Goal: Task Accomplishment & Management: Use online tool/utility

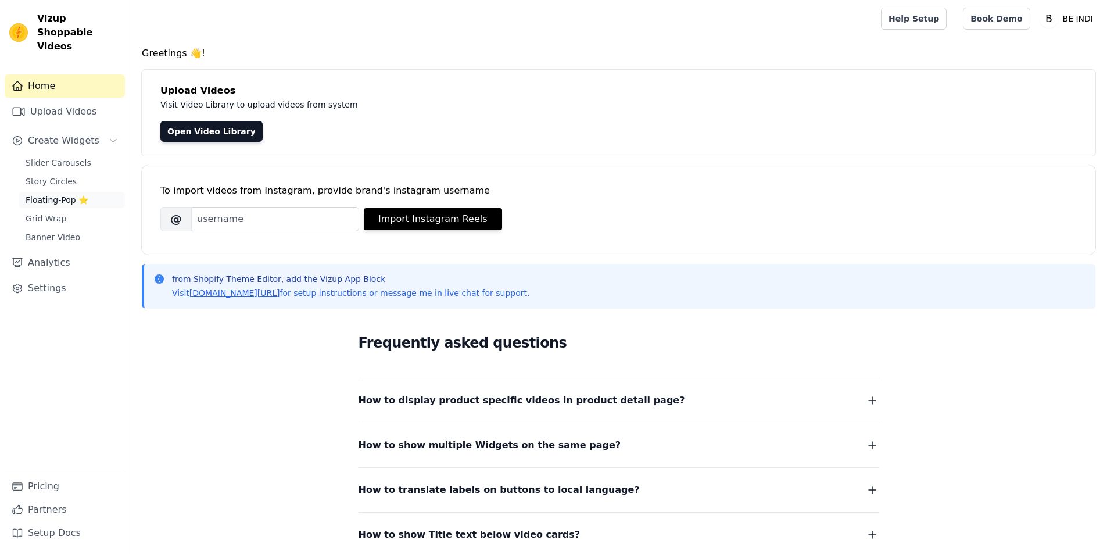
click at [57, 194] on span "Floating-Pop ⭐" at bounding box center [57, 200] width 63 height 12
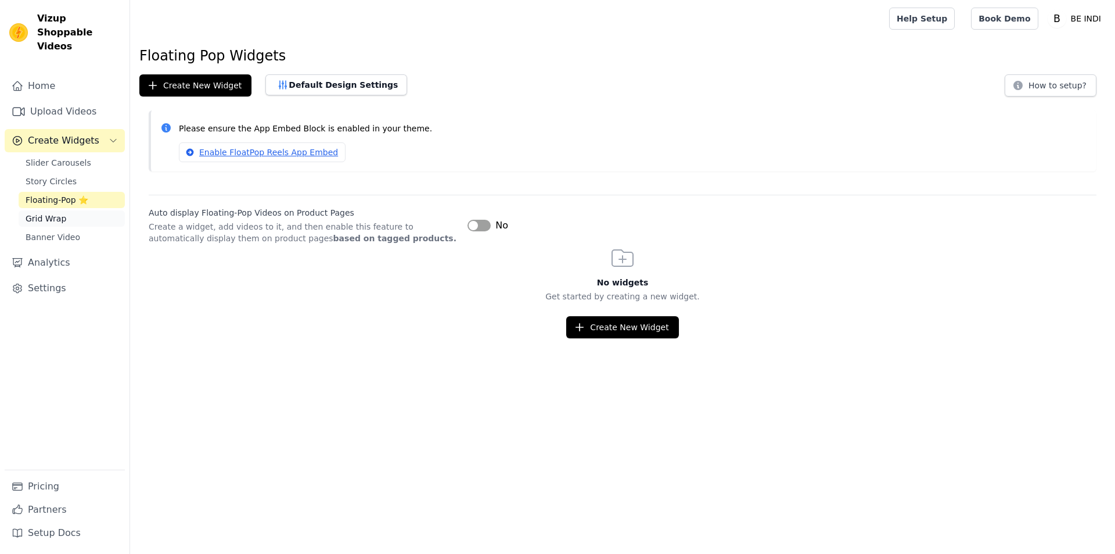
click at [92, 210] on link "Grid Wrap" at bounding box center [72, 218] width 106 height 16
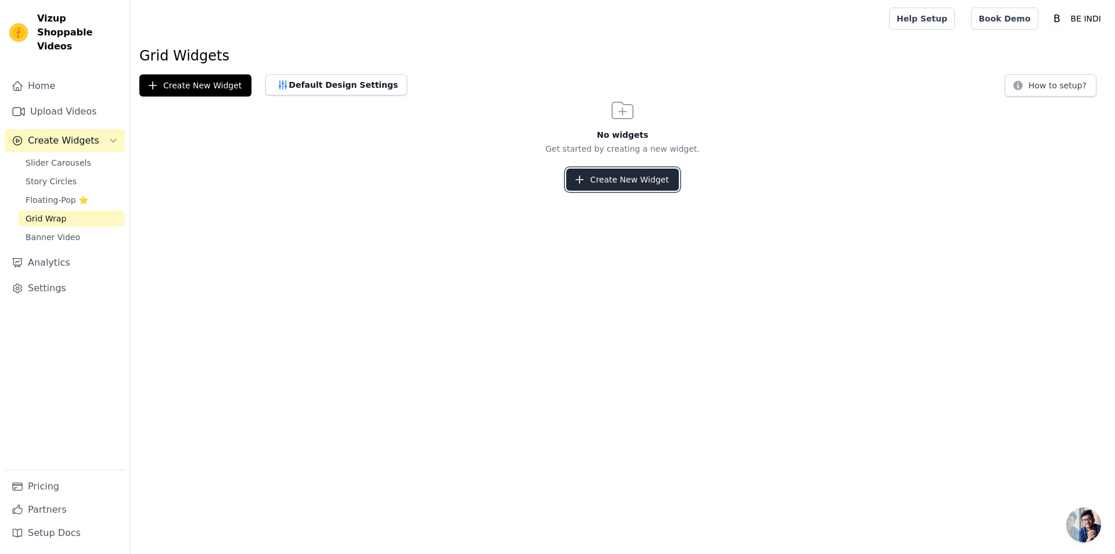
click at [629, 177] on button "Create New Widget" at bounding box center [622, 179] width 112 height 22
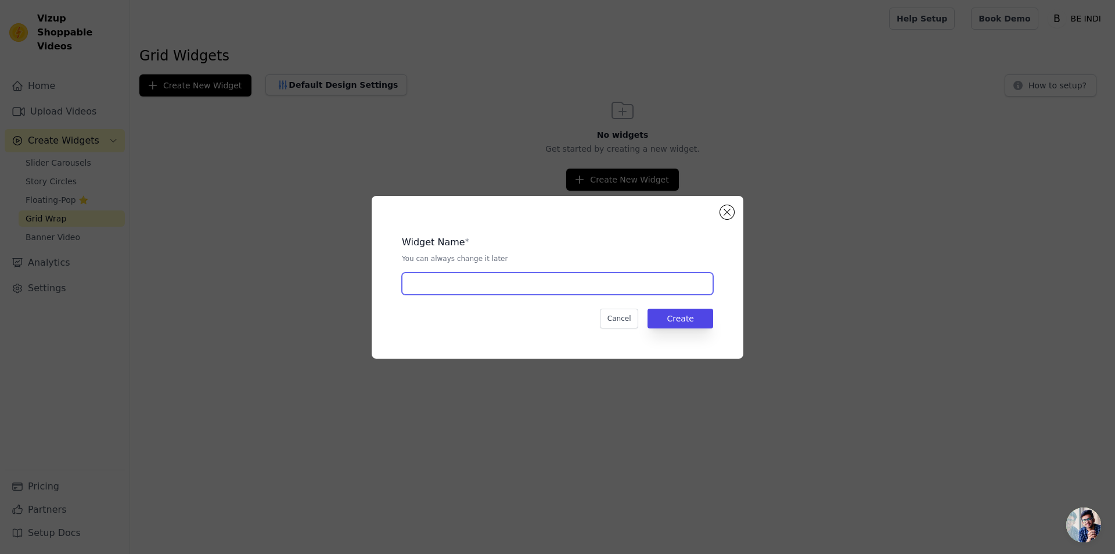
click at [622, 283] on input "text" at bounding box center [557, 283] width 311 height 22
type input "CLEB"
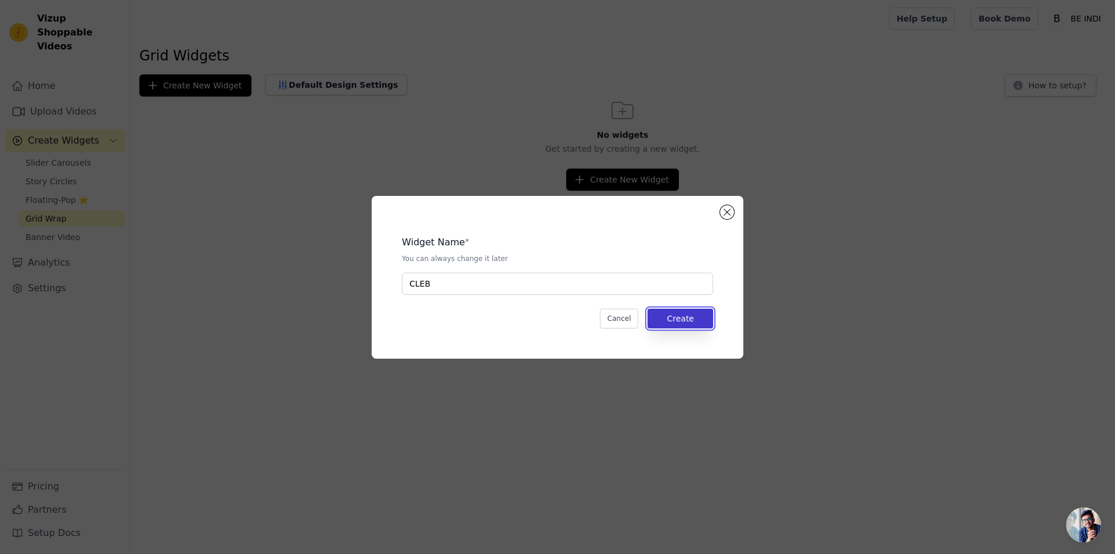
click at [684, 310] on button "Create" at bounding box center [681, 318] width 66 height 20
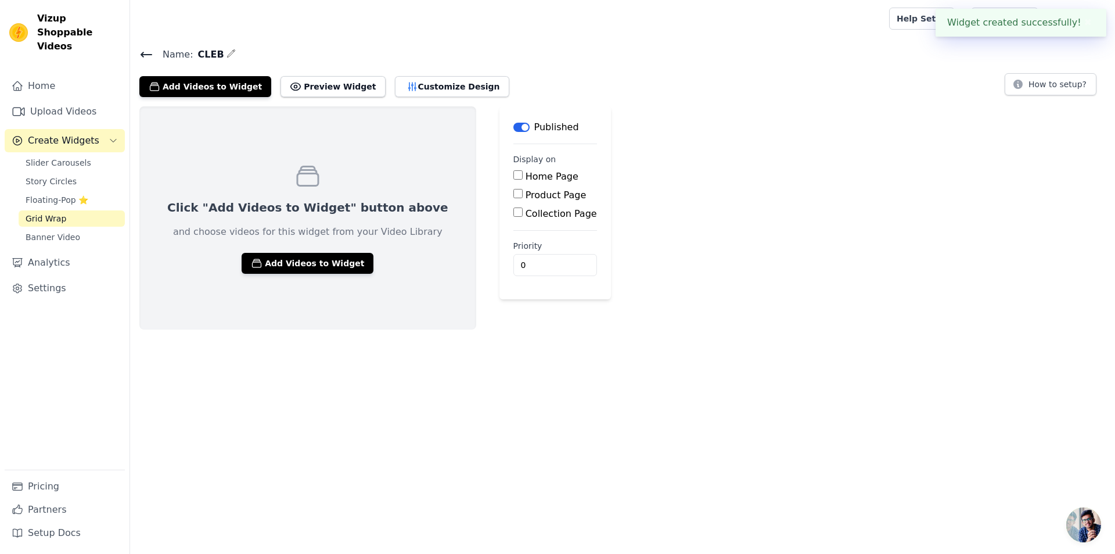
click at [514, 177] on div "Home Page" at bounding box center [556, 177] width 84 height 14
click at [311, 266] on button "Add Videos to Widget" at bounding box center [308, 263] width 132 height 21
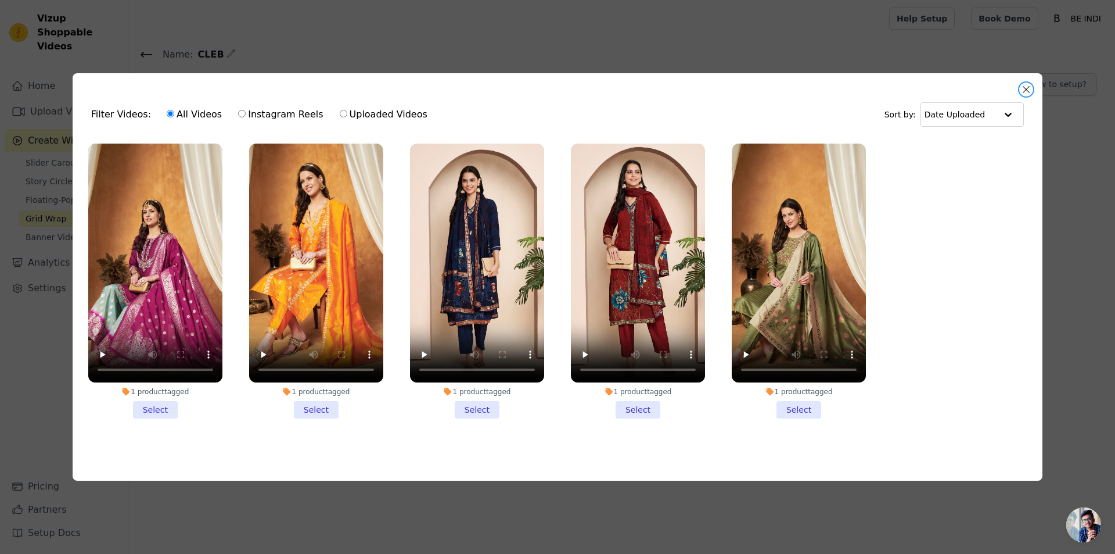
click at [1023, 90] on button "Close modal" at bounding box center [1027, 89] width 14 height 14
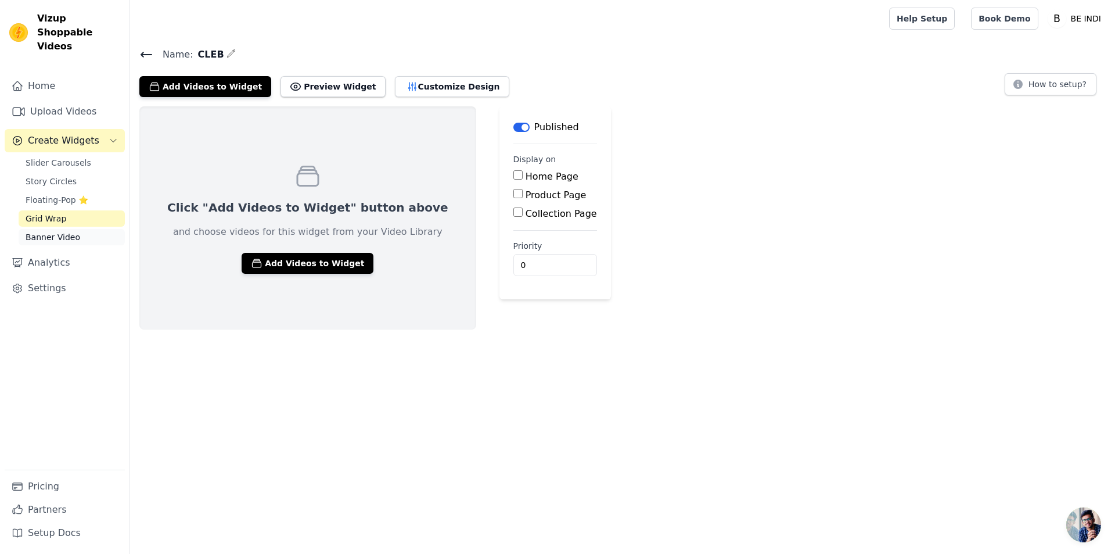
click at [54, 231] on span "Banner Video" at bounding box center [53, 237] width 55 height 12
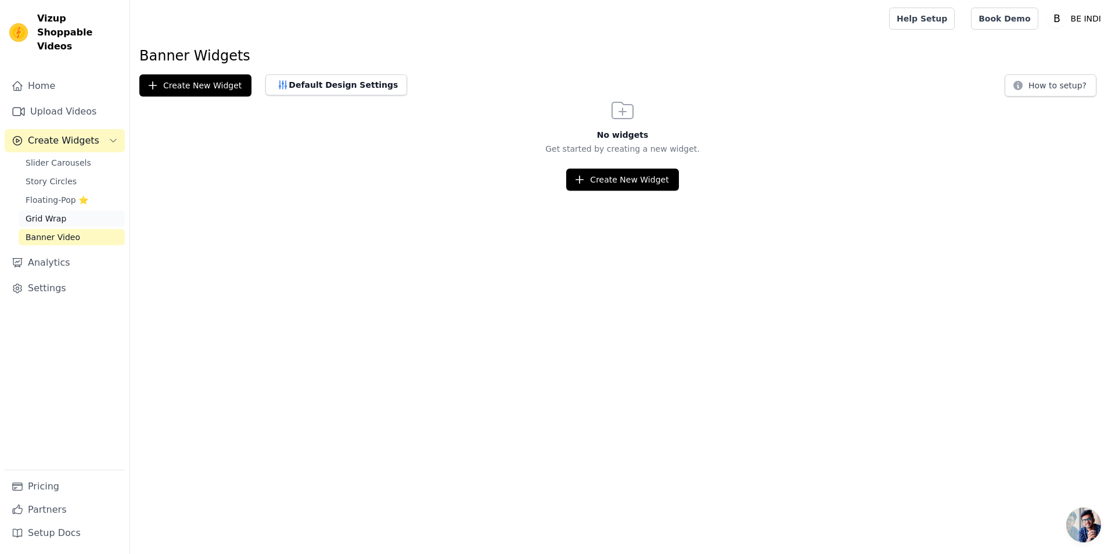
click at [60, 213] on span "Grid Wrap" at bounding box center [46, 219] width 41 height 12
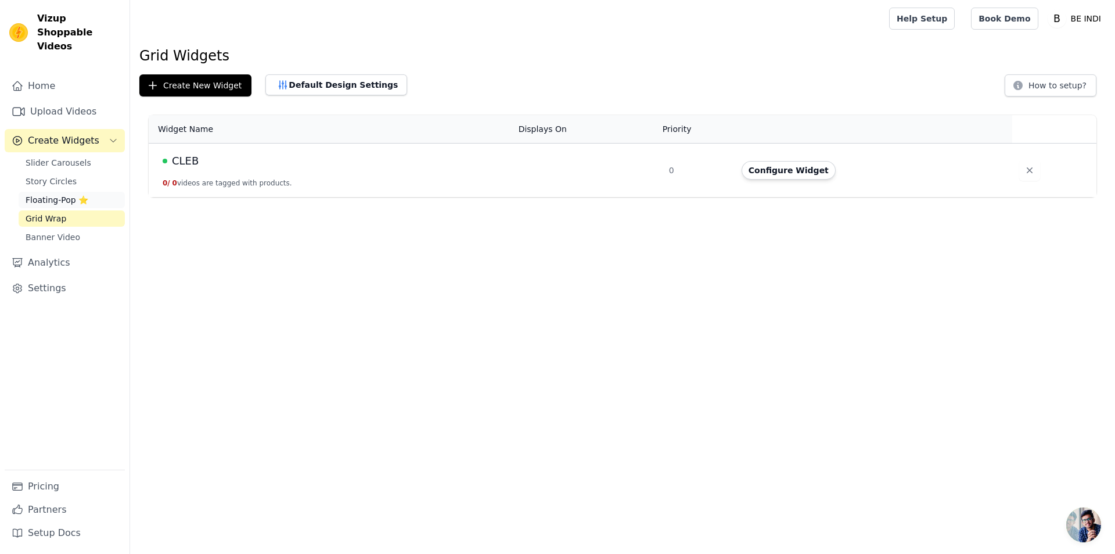
click at [48, 194] on span "Floating-Pop ⭐" at bounding box center [57, 200] width 63 height 12
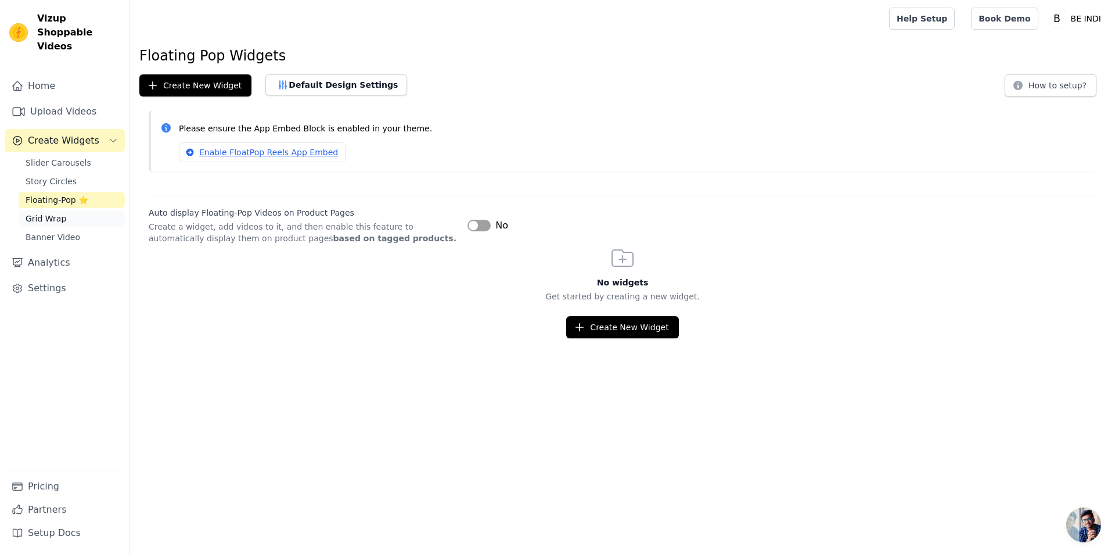
click at [45, 213] on span "Grid Wrap" at bounding box center [46, 219] width 41 height 12
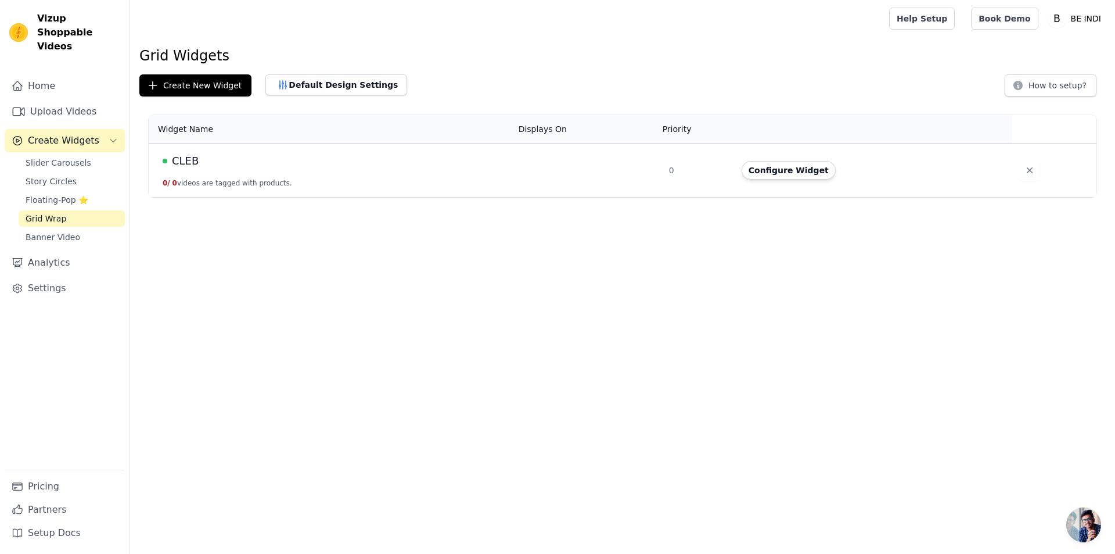
click at [275, 171] on td "CLEB 0 / 0 videos are tagged with products." at bounding box center [330, 170] width 363 height 54
click at [795, 168] on button "Configure Widget" at bounding box center [789, 170] width 94 height 19
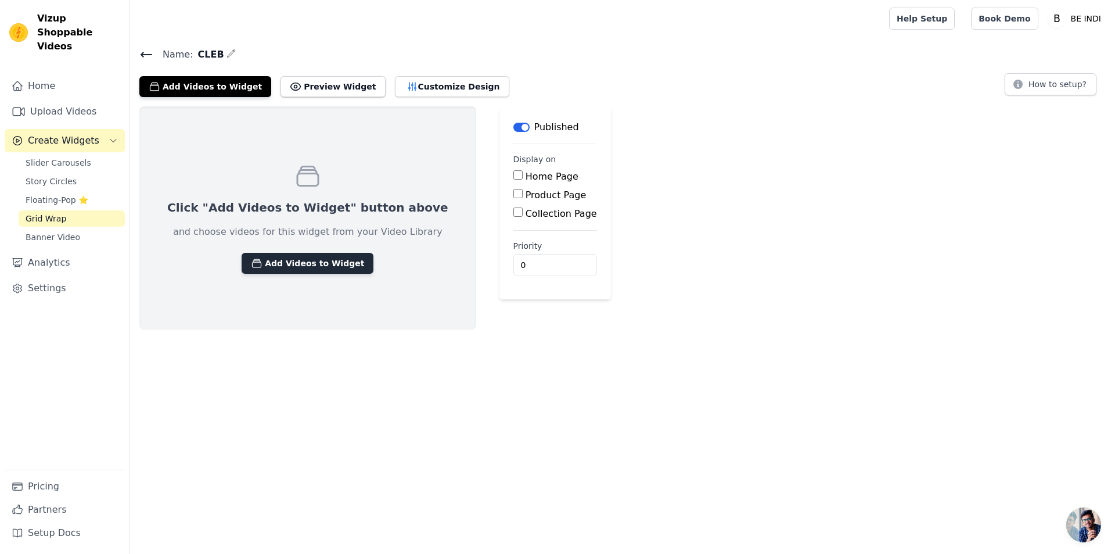
click at [270, 269] on button "Add Videos to Widget" at bounding box center [308, 263] width 132 height 21
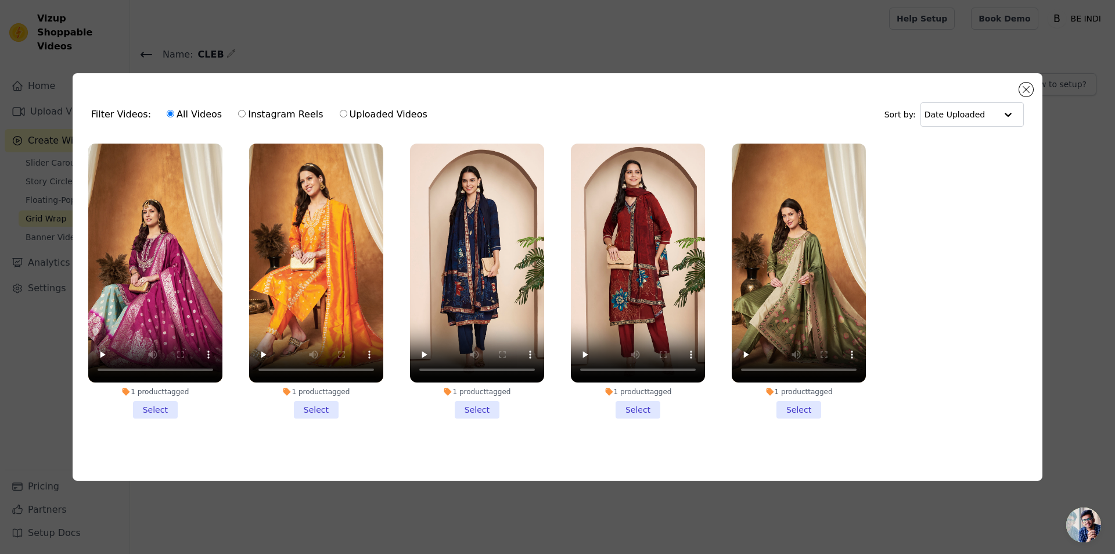
click at [1034, 87] on div "Filter Videos: All Videos Instagram Reels Uploaded Videos Sort by: Date Uploade…" at bounding box center [558, 276] width 970 height 407
click at [1026, 89] on button "Close modal" at bounding box center [1027, 89] width 14 height 14
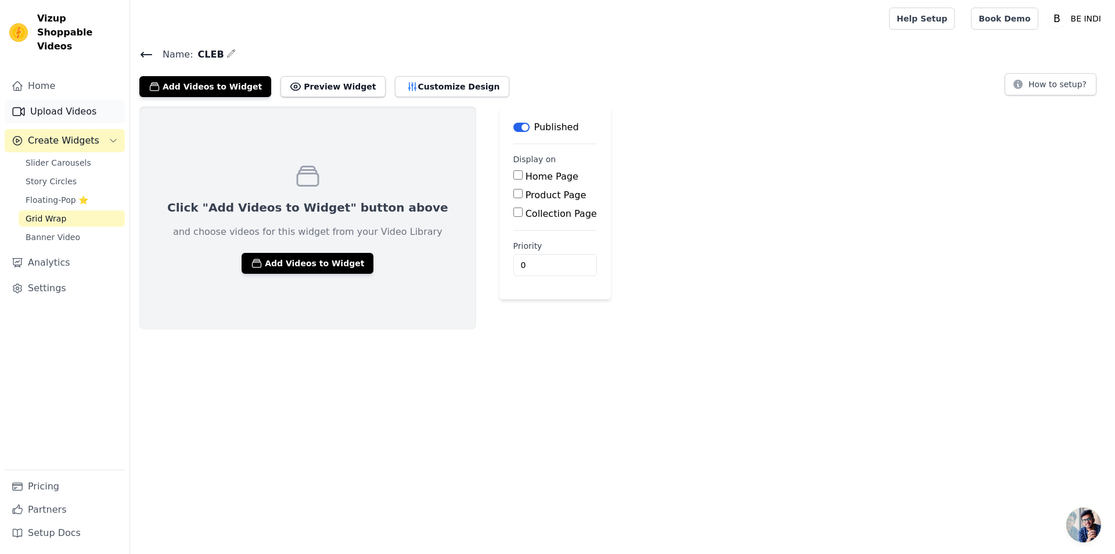
click at [58, 100] on link "Upload Videos" at bounding box center [65, 111] width 120 height 23
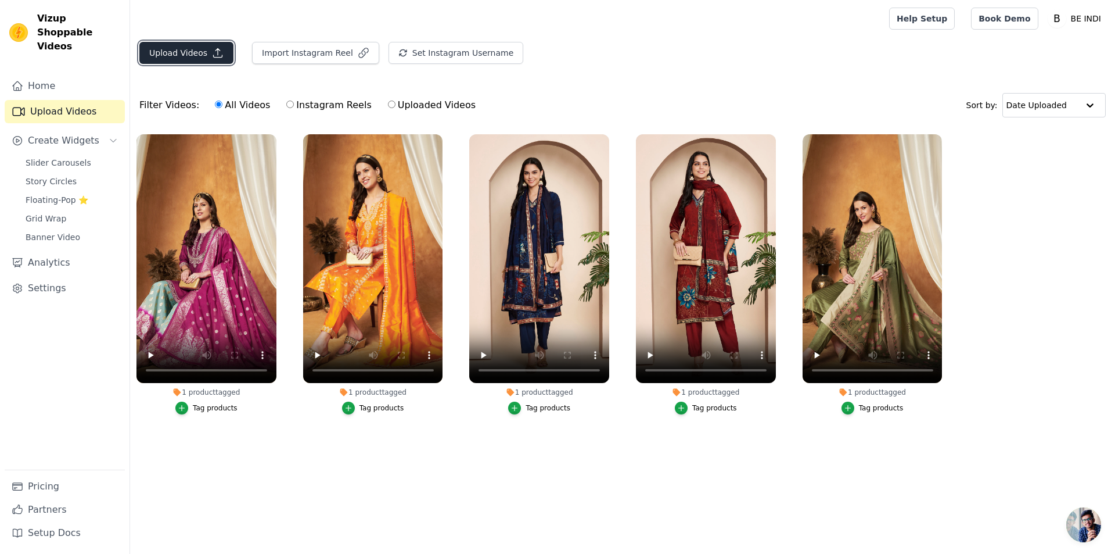
click at [157, 51] on button "Upload Videos" at bounding box center [186, 53] width 94 height 22
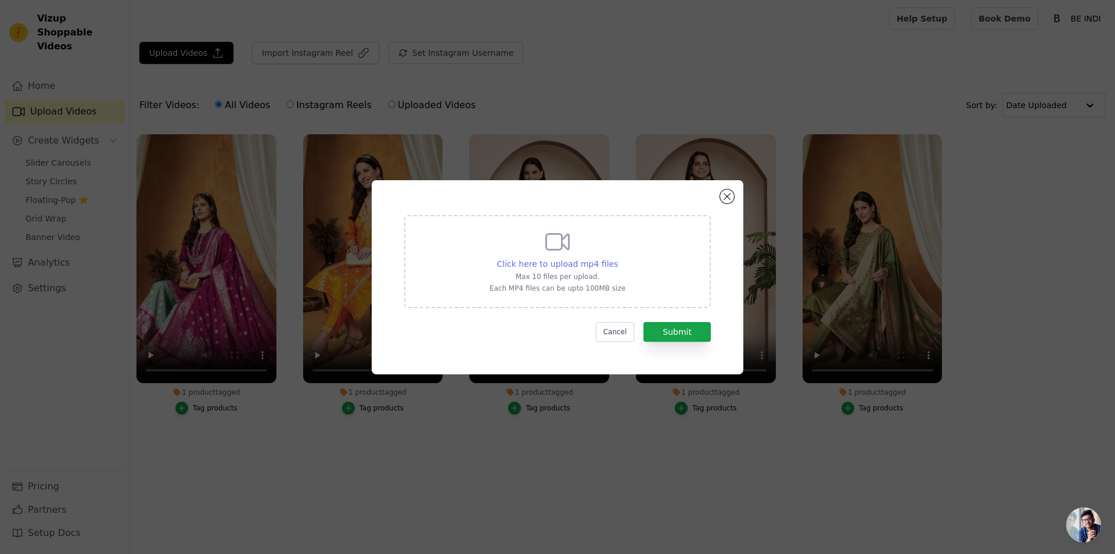
click at [563, 264] on span "Click here to upload mp4 files" at bounding box center [557, 263] width 121 height 9
click at [618, 258] on input "Click here to upload mp4 files Max 10 files per upload. Each MP4 files can be u…" at bounding box center [618, 257] width 1 height 1
type input "C:\fakepath\IMG_0300.MP4"
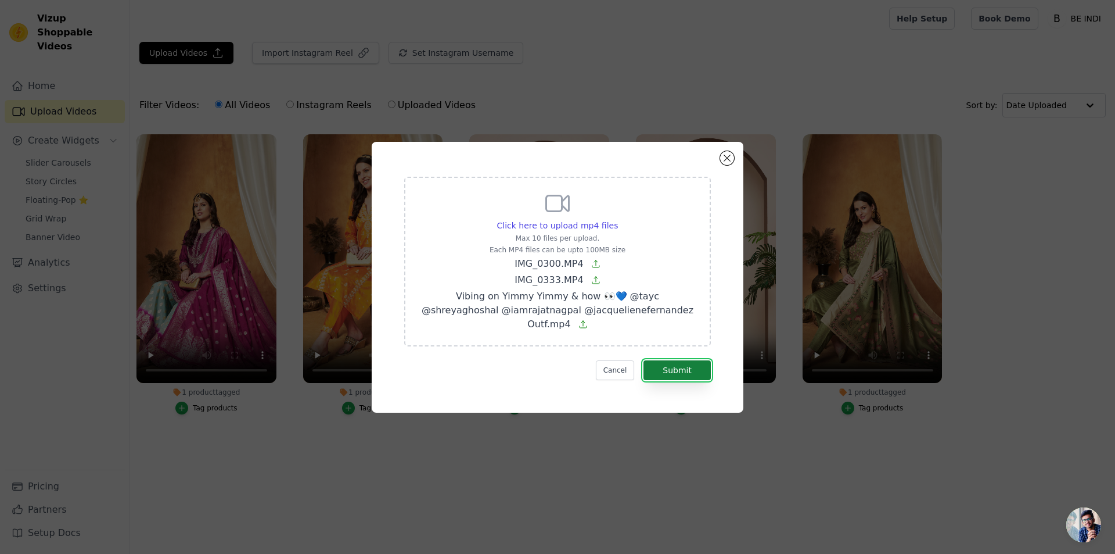
click at [676, 361] on button "Submit" at bounding box center [677, 370] width 67 height 20
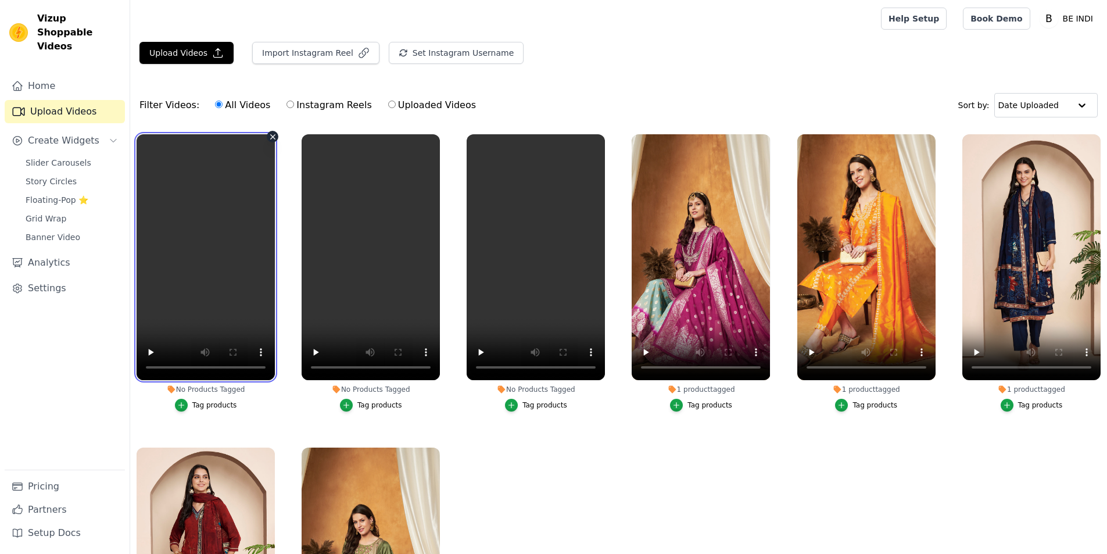
click at [229, 263] on video at bounding box center [206, 257] width 138 height 246
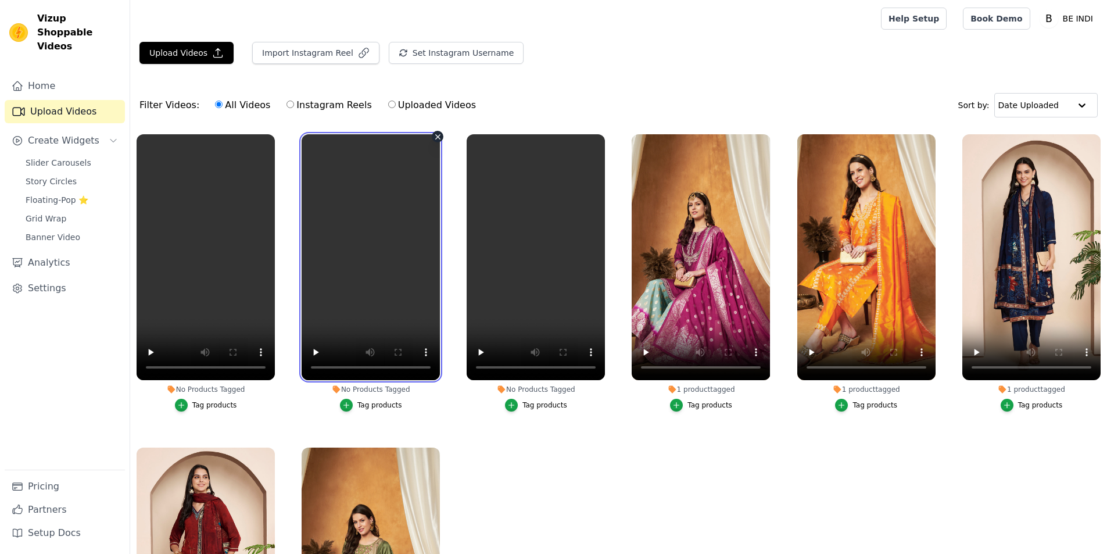
click at [339, 276] on video at bounding box center [371, 257] width 138 height 246
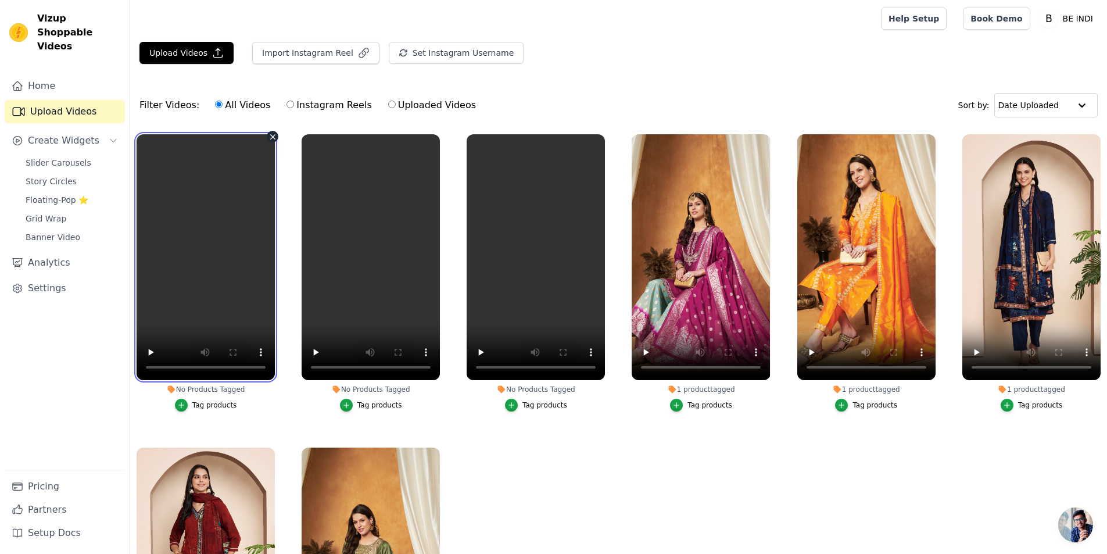
click at [245, 299] on video at bounding box center [206, 257] width 138 height 246
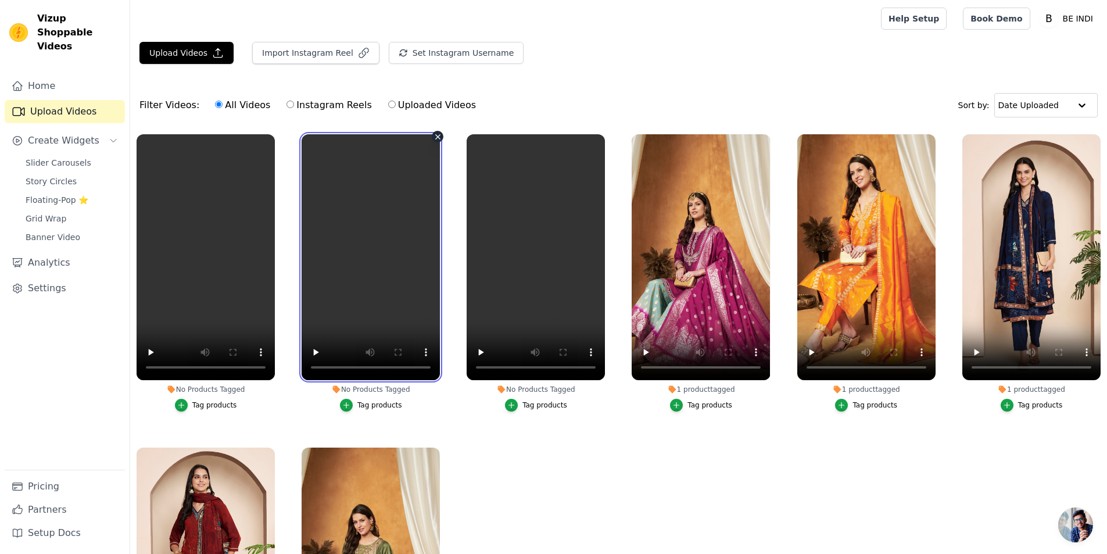
click at [421, 279] on video at bounding box center [371, 257] width 138 height 246
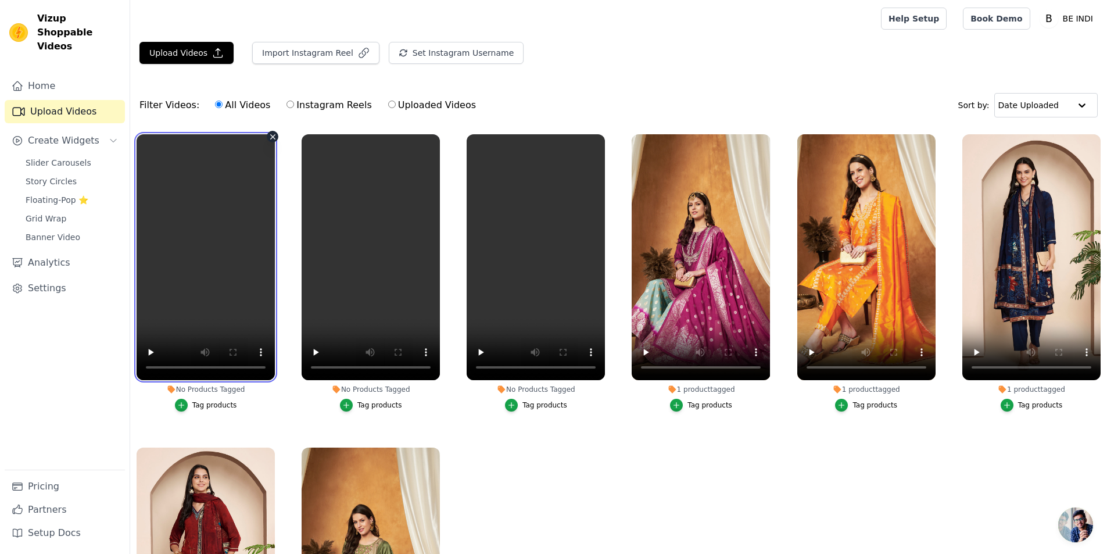
click at [202, 231] on video at bounding box center [206, 257] width 138 height 246
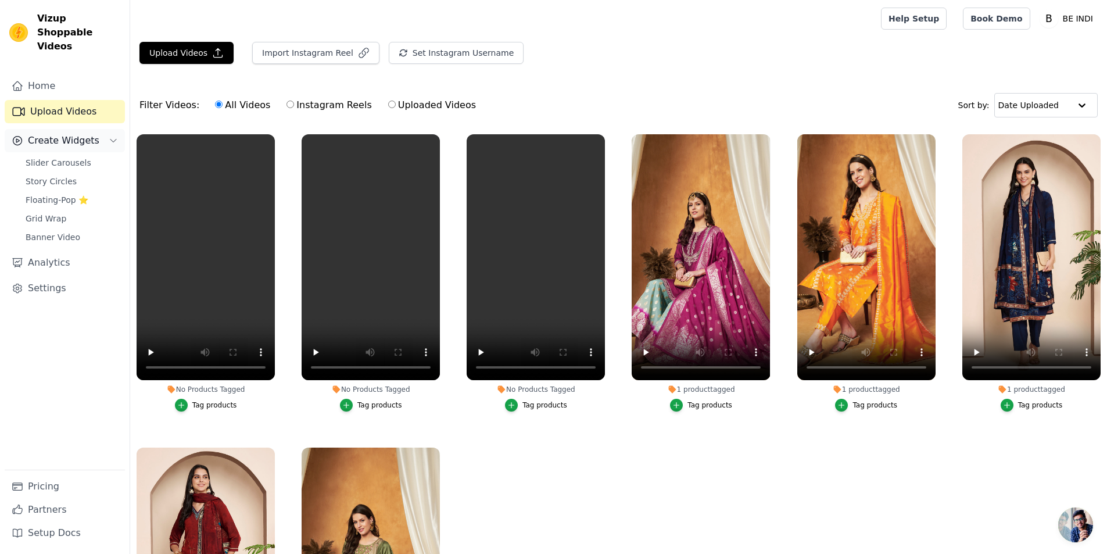
click at [72, 134] on span "Create Widgets" at bounding box center [63, 141] width 71 height 14
click at [62, 134] on span "Create Widgets" at bounding box center [63, 141] width 71 height 14
click at [59, 213] on span "Grid Wrap" at bounding box center [46, 219] width 41 height 12
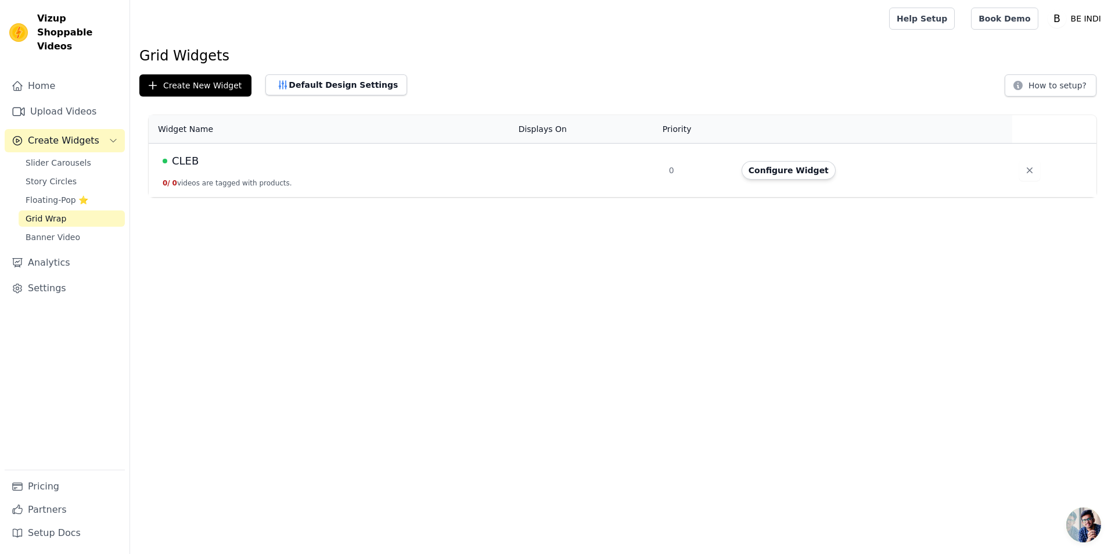
click at [350, 167] on div "CLEB" at bounding box center [334, 161] width 342 height 16
drag, startPoint x: 794, startPoint y: 161, endPoint x: 794, endPoint y: 181, distance: 19.8
click at [794, 180] on td "Configure Widget" at bounding box center [874, 170] width 278 height 54
click at [787, 178] on button "Configure Widget" at bounding box center [789, 170] width 94 height 19
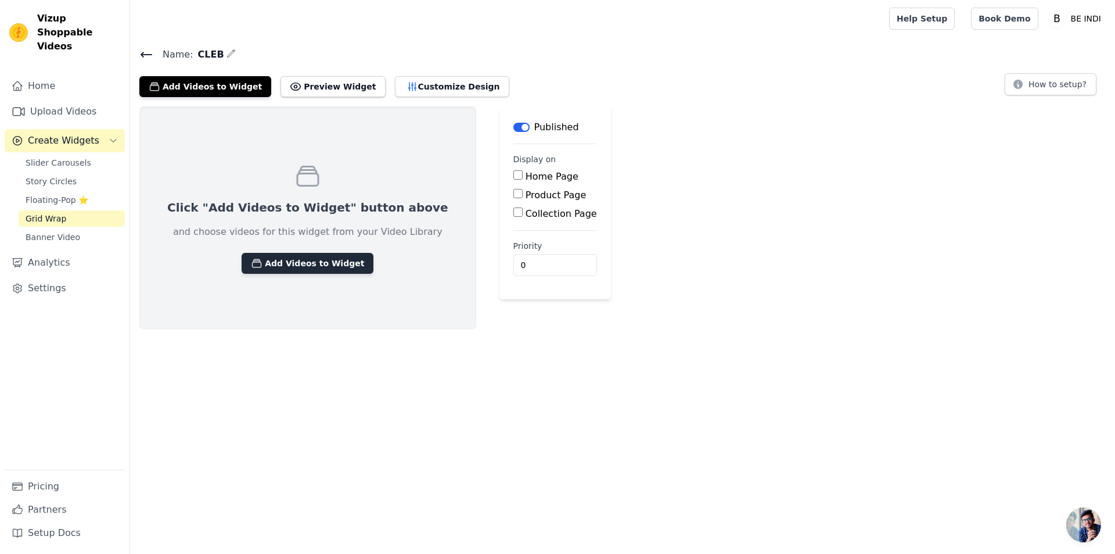
click at [310, 256] on button "Add Videos to Widget" at bounding box center [308, 263] width 132 height 21
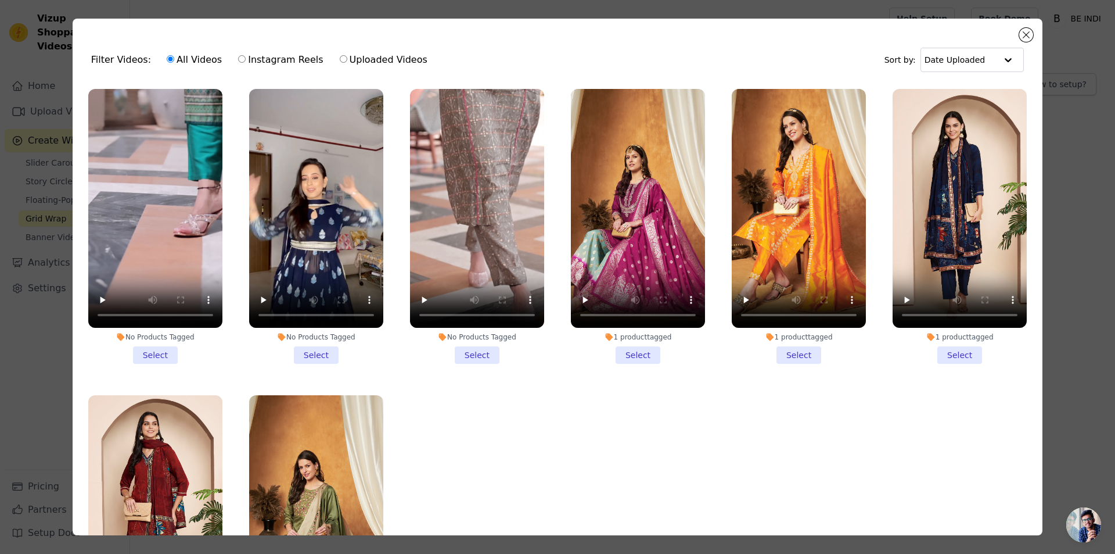
click at [147, 346] on li "No Products Tagged Select" at bounding box center [155, 226] width 134 height 275
click at [0, 0] on input "No Products Tagged Select" at bounding box center [0, 0] width 0 height 0
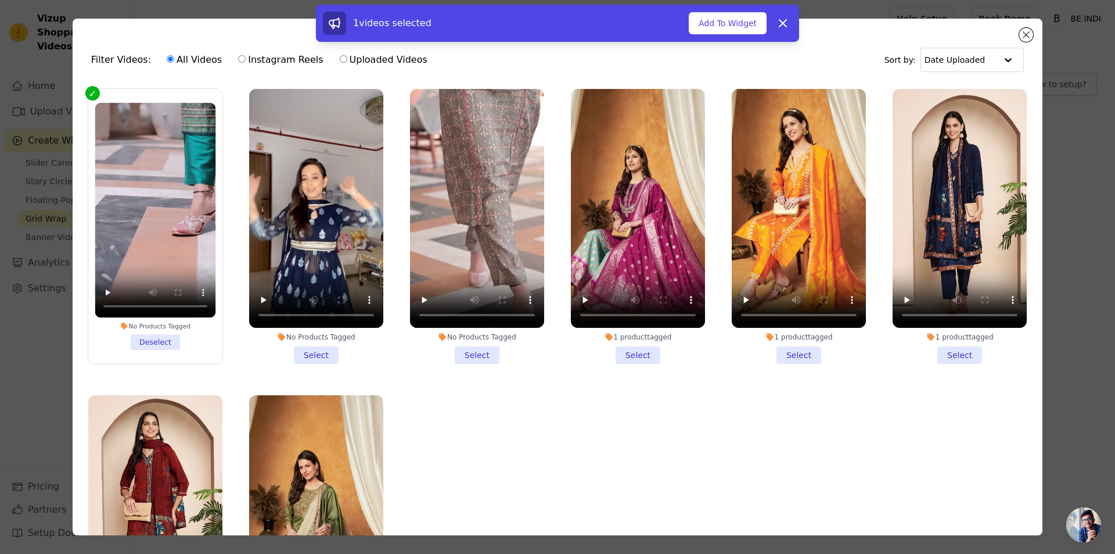
click at [325, 354] on li "No Products Tagged Select" at bounding box center [316, 226] width 134 height 275
click at [0, 0] on input "No Products Tagged Select" at bounding box center [0, 0] width 0 height 0
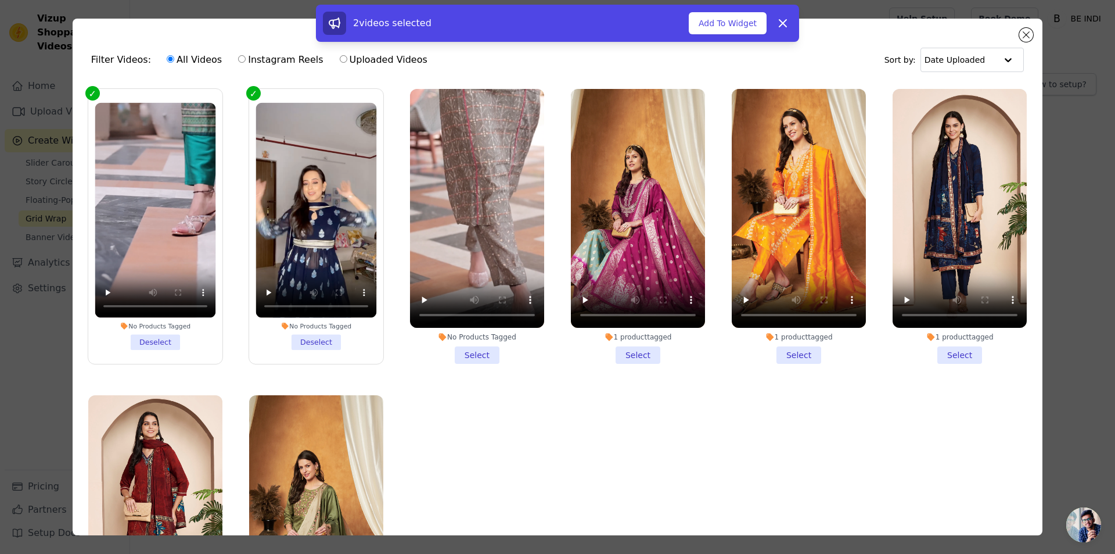
click at [469, 347] on li "No Products Tagged Select" at bounding box center [477, 226] width 134 height 275
click at [0, 0] on input "No Products Tagged Select" at bounding box center [0, 0] width 0 height 0
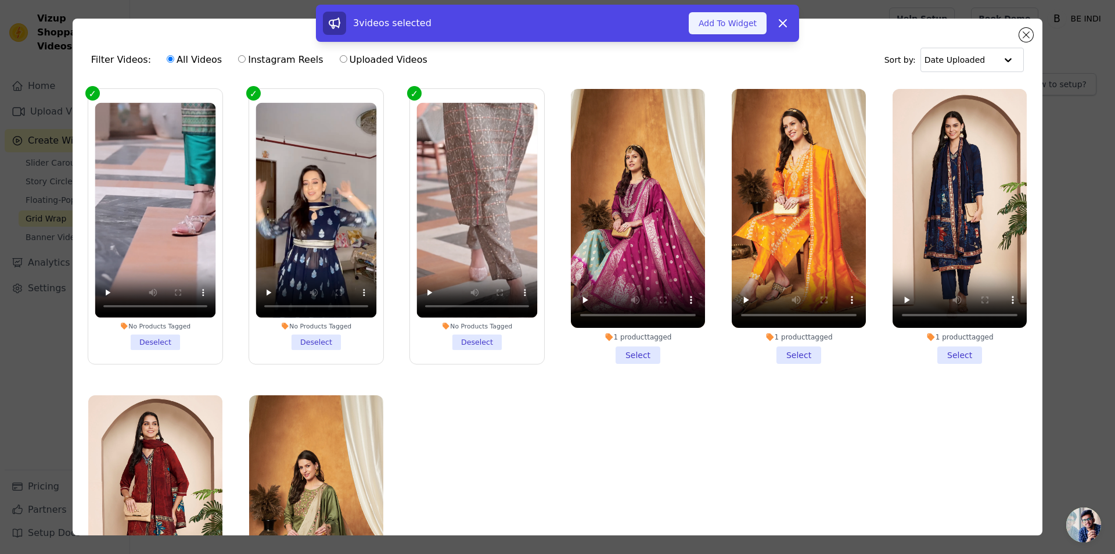
click at [756, 27] on button "Add To Widget" at bounding box center [728, 23] width 78 height 22
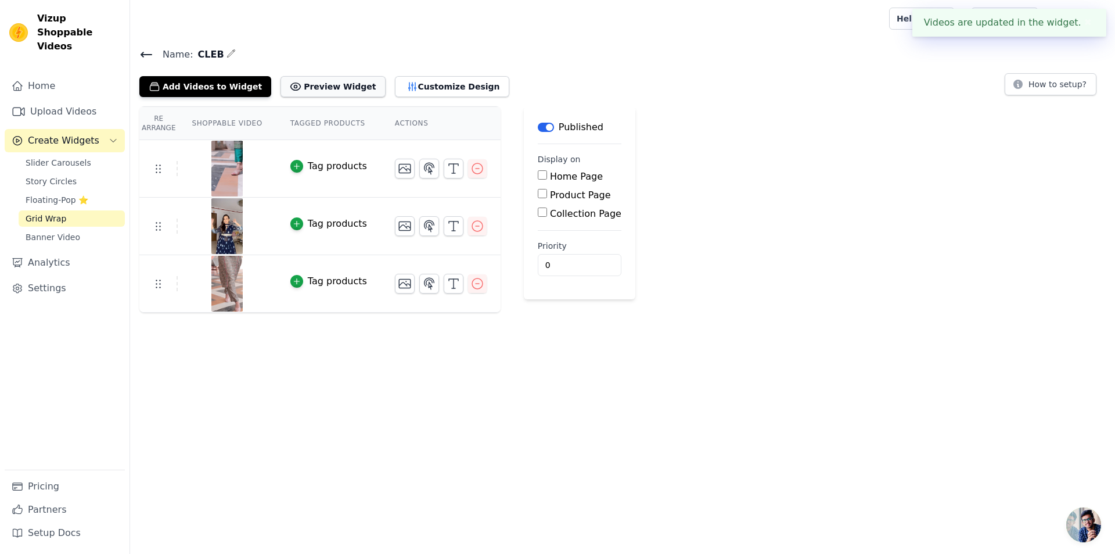
click at [325, 88] on button "Preview Widget" at bounding box center [333, 86] width 105 height 21
click at [538, 178] on input "Home Page" at bounding box center [542, 174] width 9 height 9
checkbox input "true"
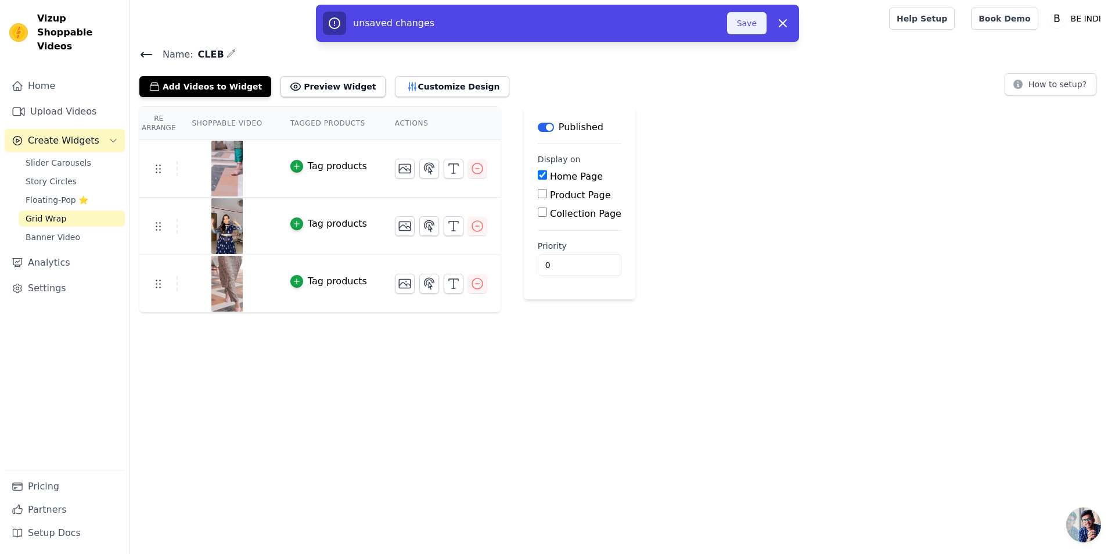
click at [762, 27] on button "Save" at bounding box center [747, 23] width 40 height 22
click at [745, 28] on div at bounding box center [507, 18] width 736 height 37
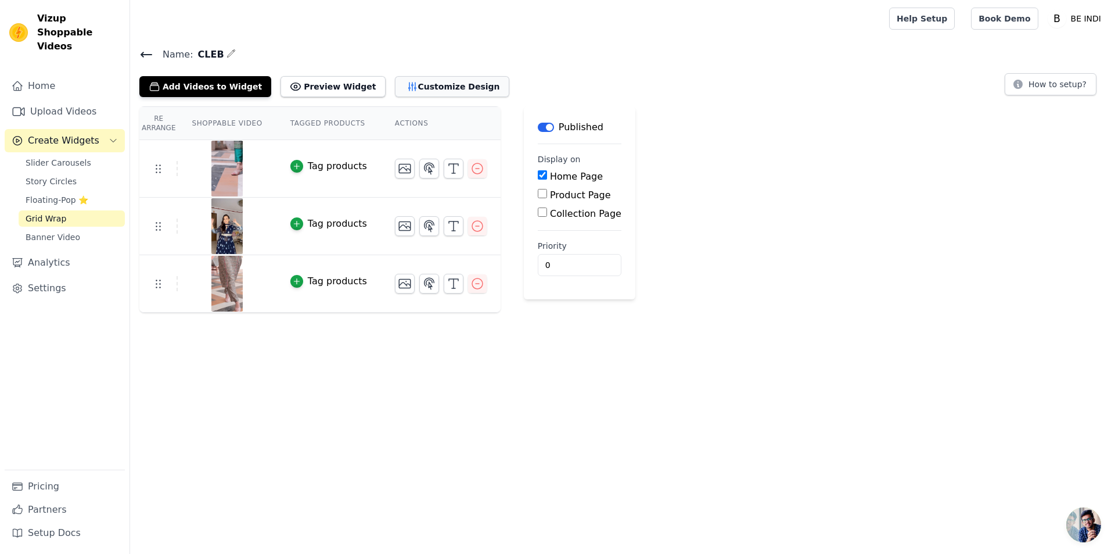
click at [443, 91] on button "Customize Design" at bounding box center [452, 86] width 114 height 21
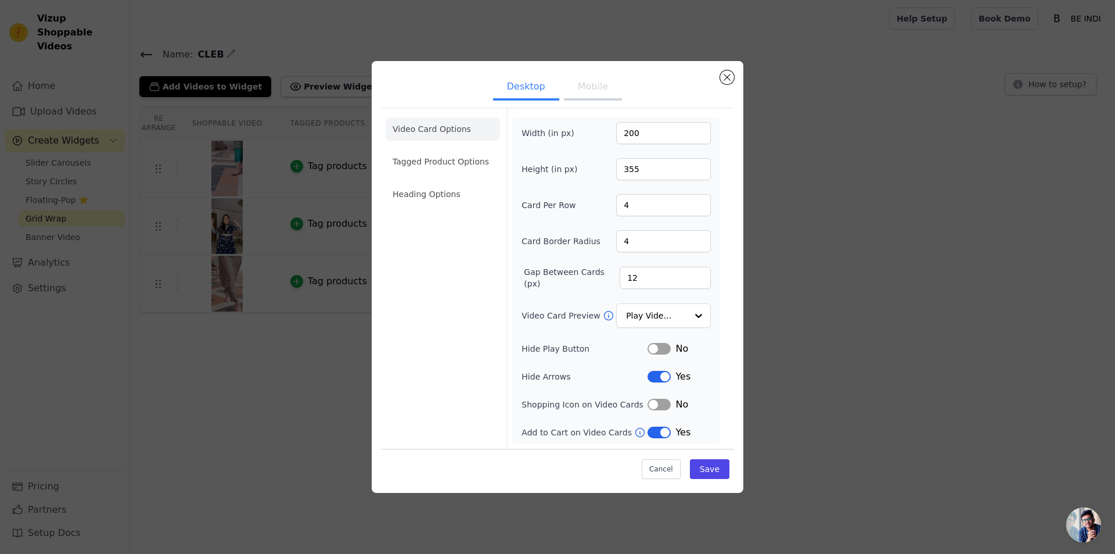
click at [608, 79] on button "Mobile" at bounding box center [593, 88] width 58 height 26
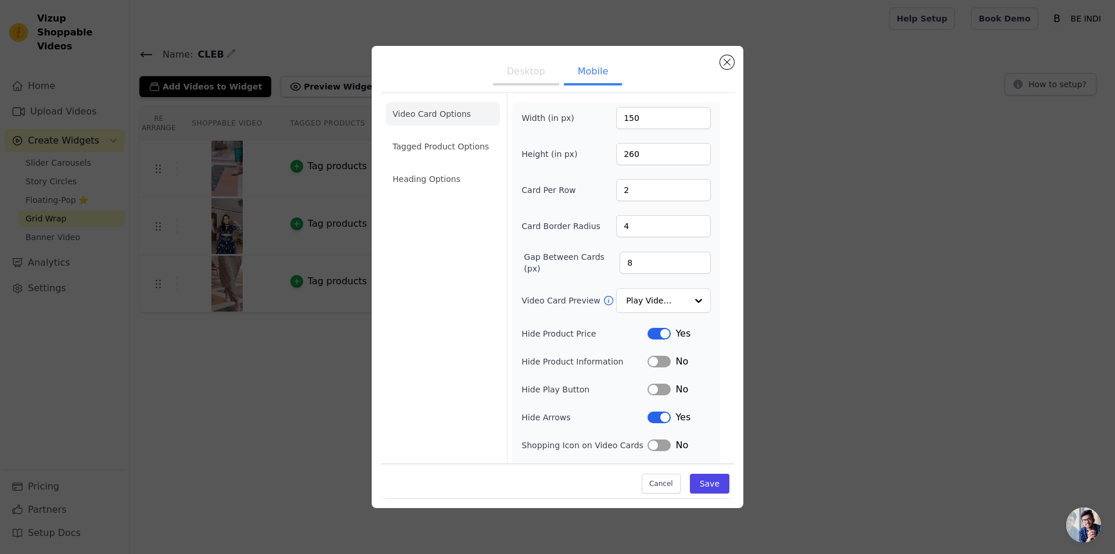
click at [529, 81] on button "Desktop" at bounding box center [526, 73] width 66 height 26
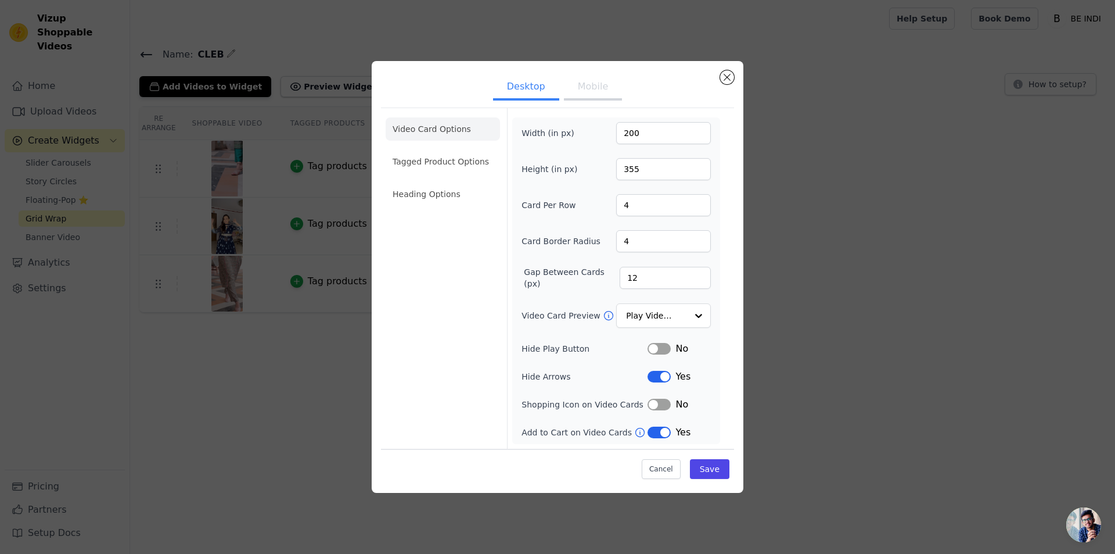
click at [831, 162] on div "Desktop Mobile Video Card Options Tagged Product Options Heading Options Width …" at bounding box center [558, 276] width 1078 height 469
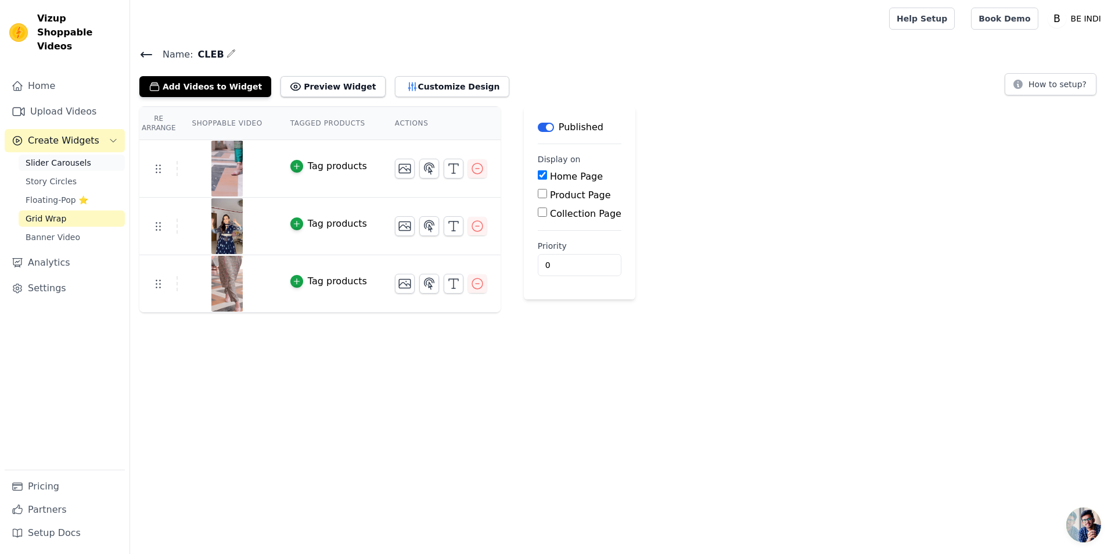
click at [78, 157] on span "Slider Carousels" at bounding box center [59, 163] width 66 height 12
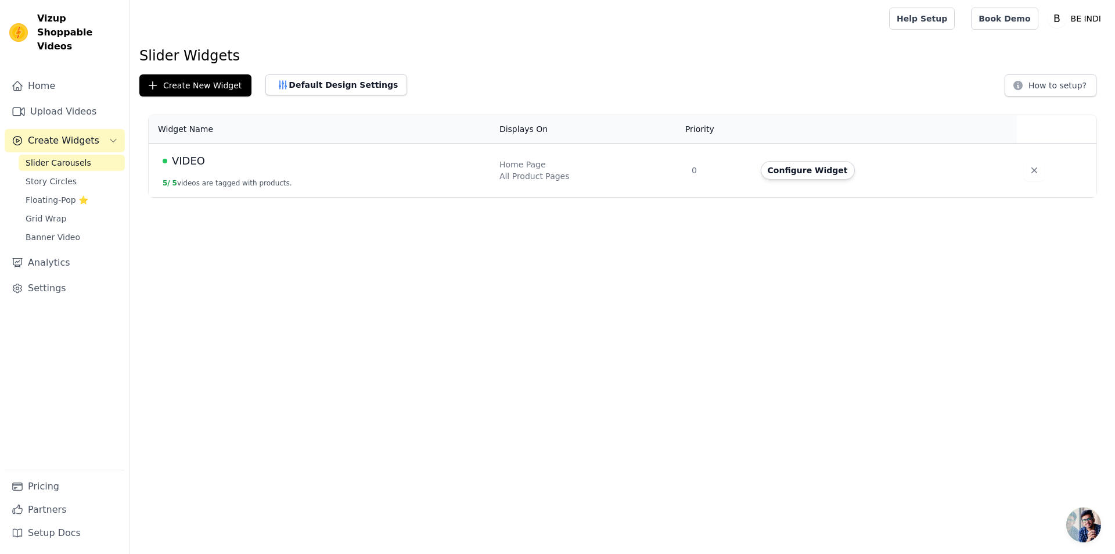
click at [326, 182] on td "VIDEO 5 / 5 videos are tagged with products." at bounding box center [321, 170] width 344 height 54
click at [777, 167] on button "Configure Widget" at bounding box center [808, 170] width 94 height 19
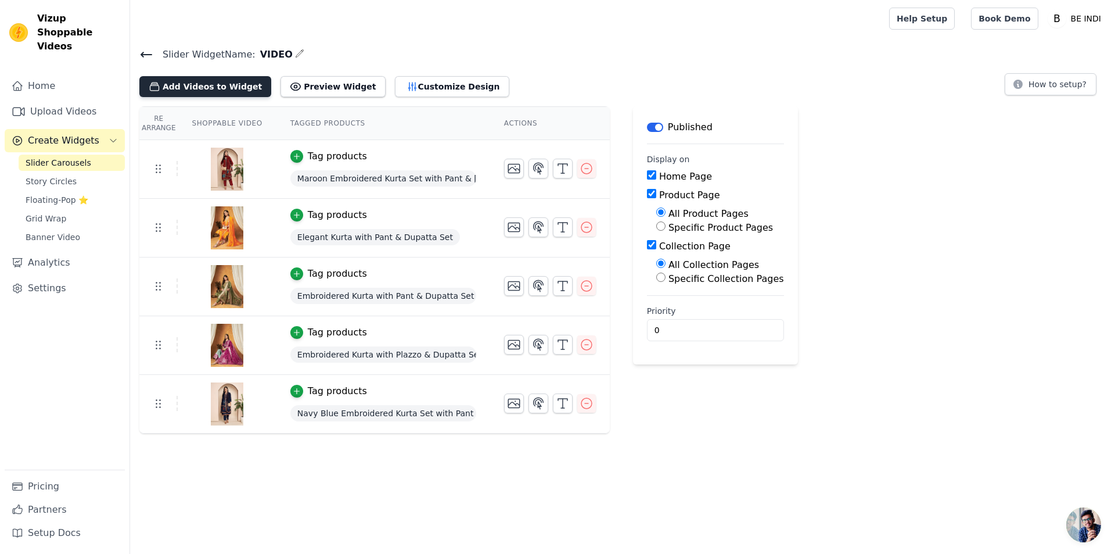
click at [195, 86] on button "Add Videos to Widget" at bounding box center [205, 86] width 132 height 21
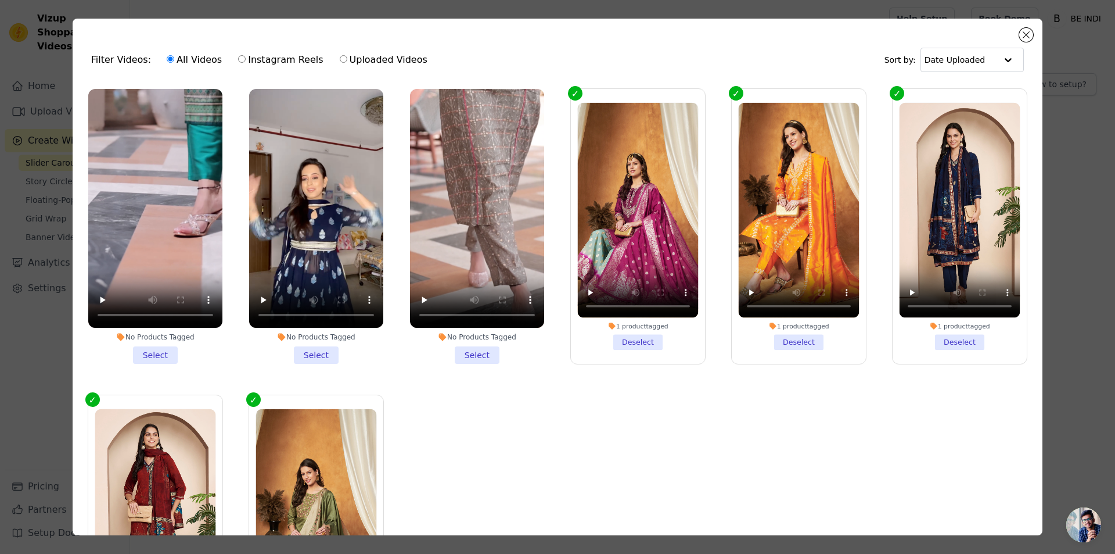
click at [145, 351] on li "No Products Tagged Select" at bounding box center [155, 226] width 134 height 275
click at [0, 0] on input "No Products Tagged Select" at bounding box center [0, 0] width 0 height 0
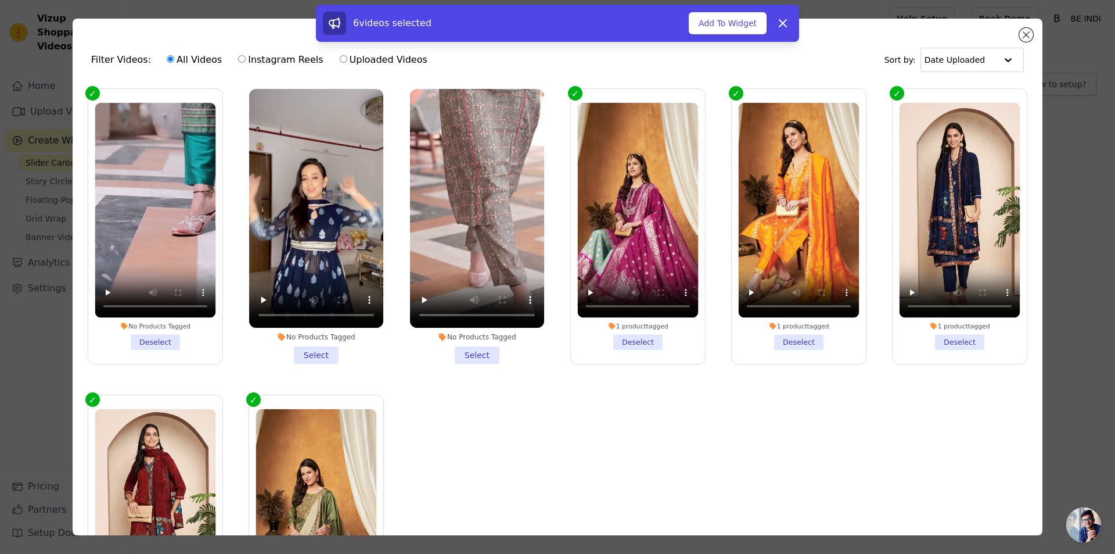
click at [333, 351] on li "No Products Tagged Select" at bounding box center [316, 226] width 134 height 275
click at [0, 0] on input "No Products Tagged Select" at bounding box center [0, 0] width 0 height 0
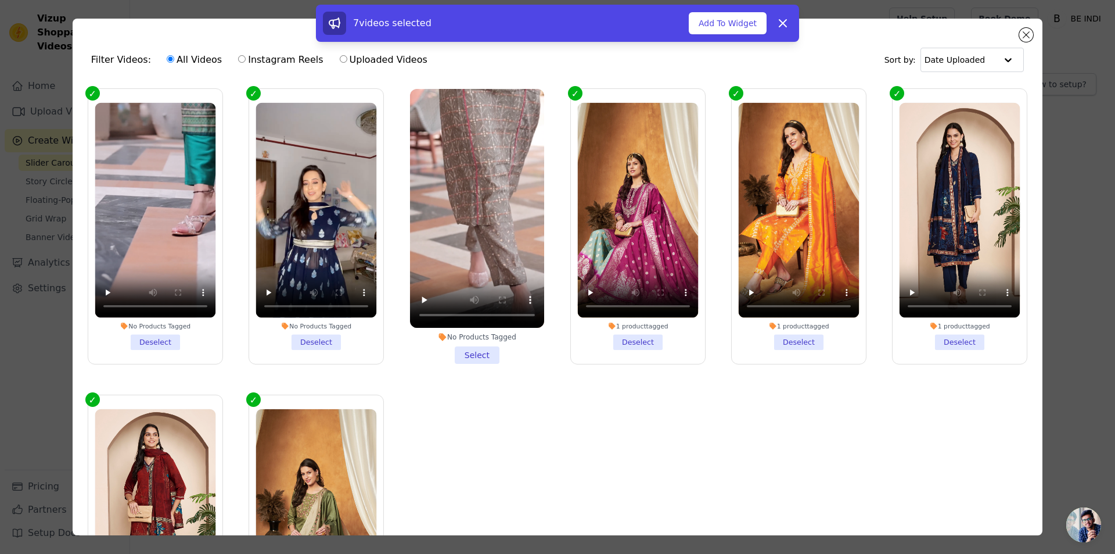
click at [479, 354] on li "No Products Tagged Select" at bounding box center [477, 226] width 134 height 275
click at [0, 0] on input "No Products Tagged Select" at bounding box center [0, 0] width 0 height 0
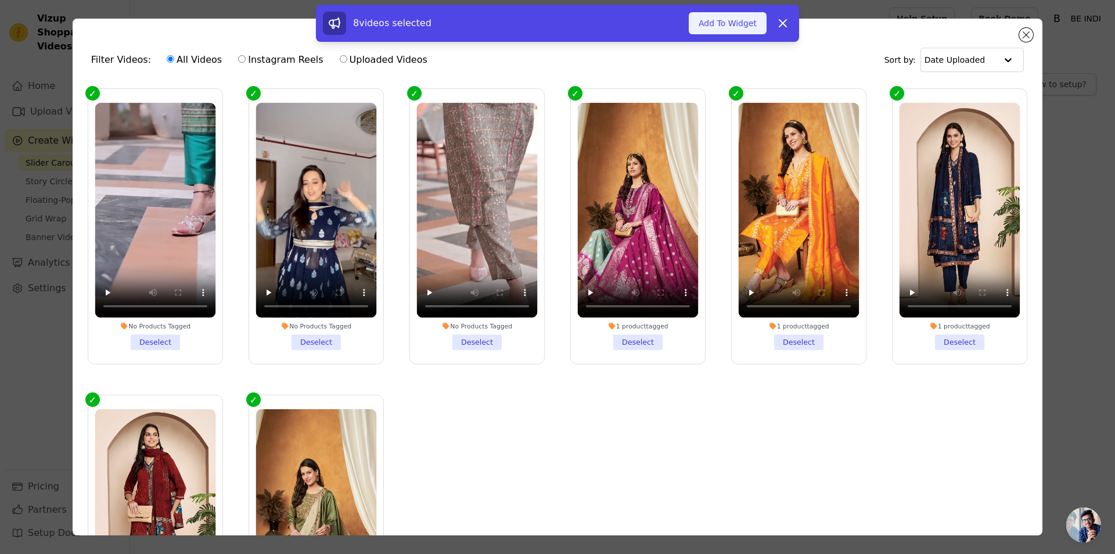
click at [737, 17] on button "Add To Widget" at bounding box center [728, 23] width 78 height 22
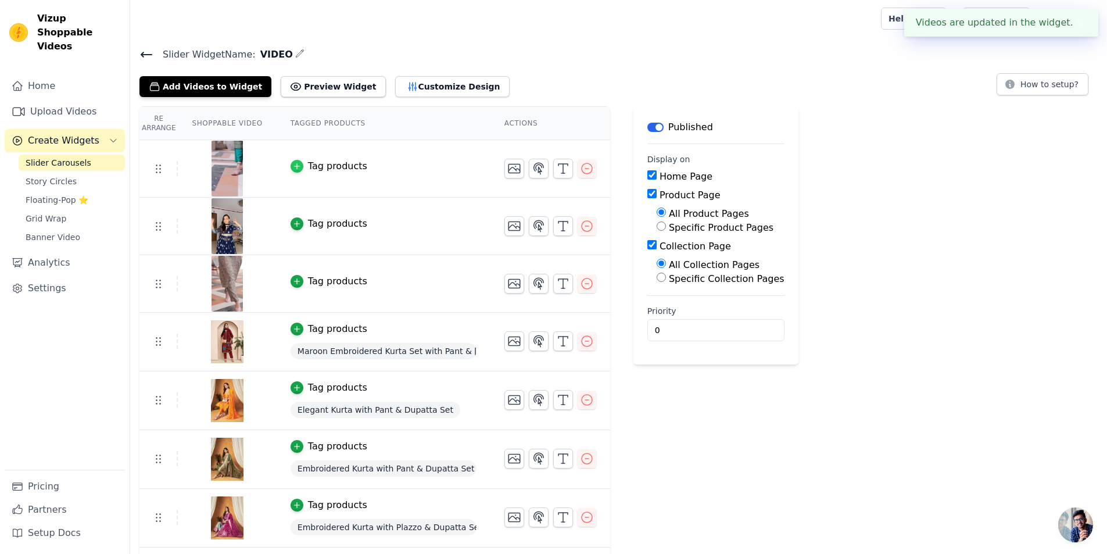
click at [295, 167] on div "button" at bounding box center [296, 166] width 13 height 13
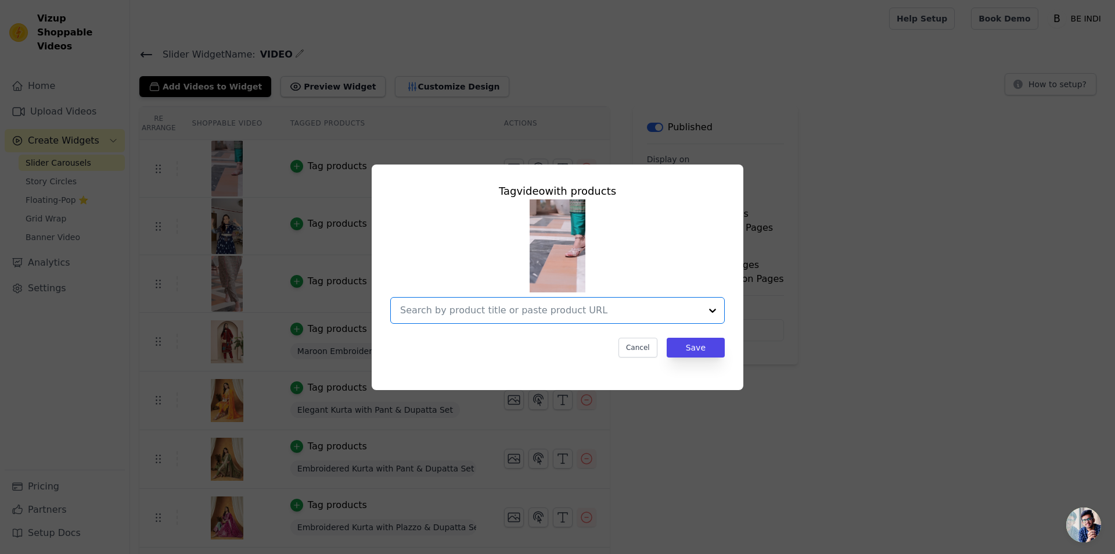
click at [506, 316] on input "text" at bounding box center [550, 310] width 301 height 14
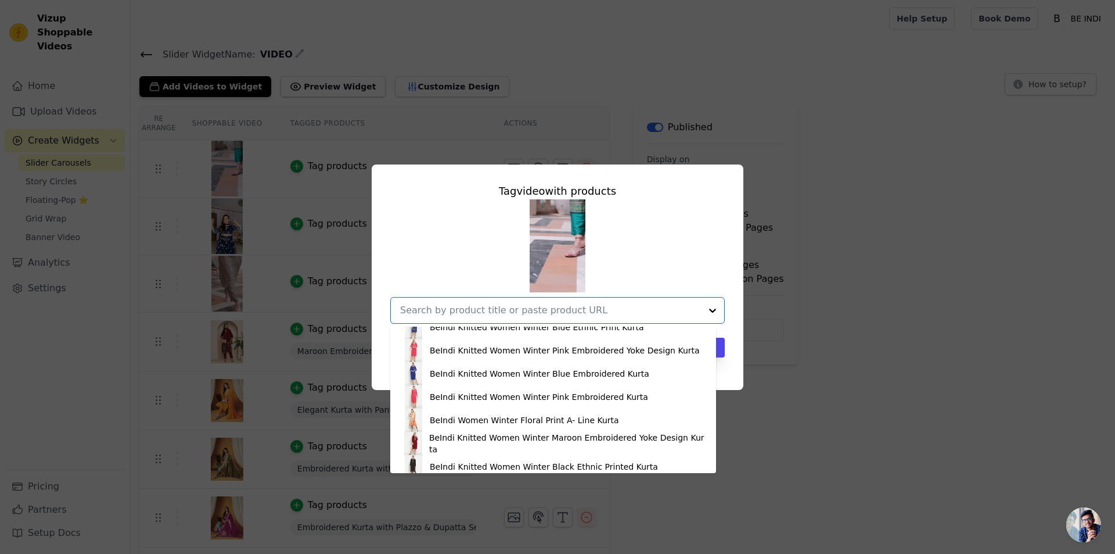
scroll to position [2181, 0]
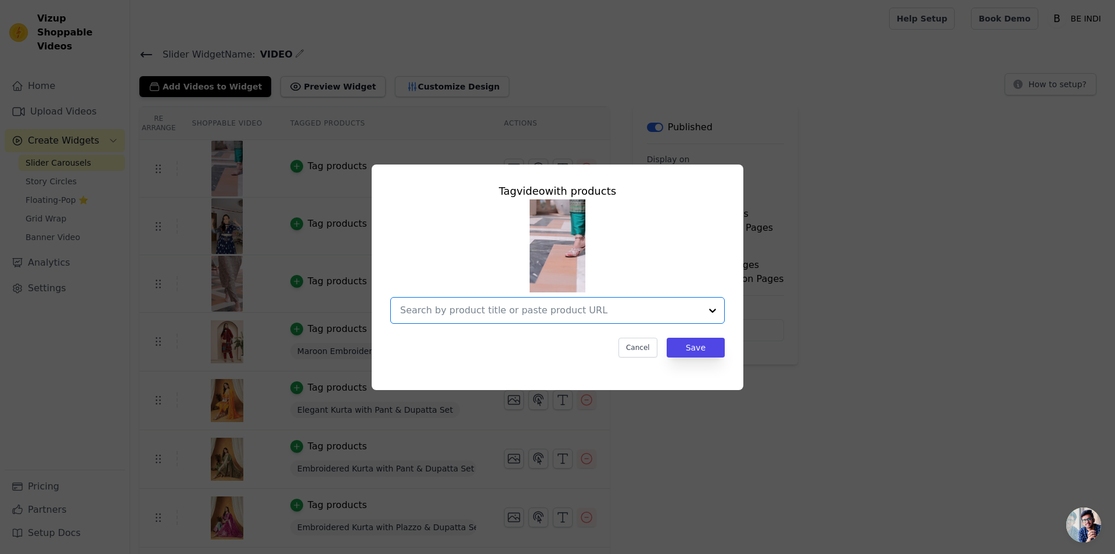
click at [475, 306] on input "text" at bounding box center [550, 310] width 301 height 14
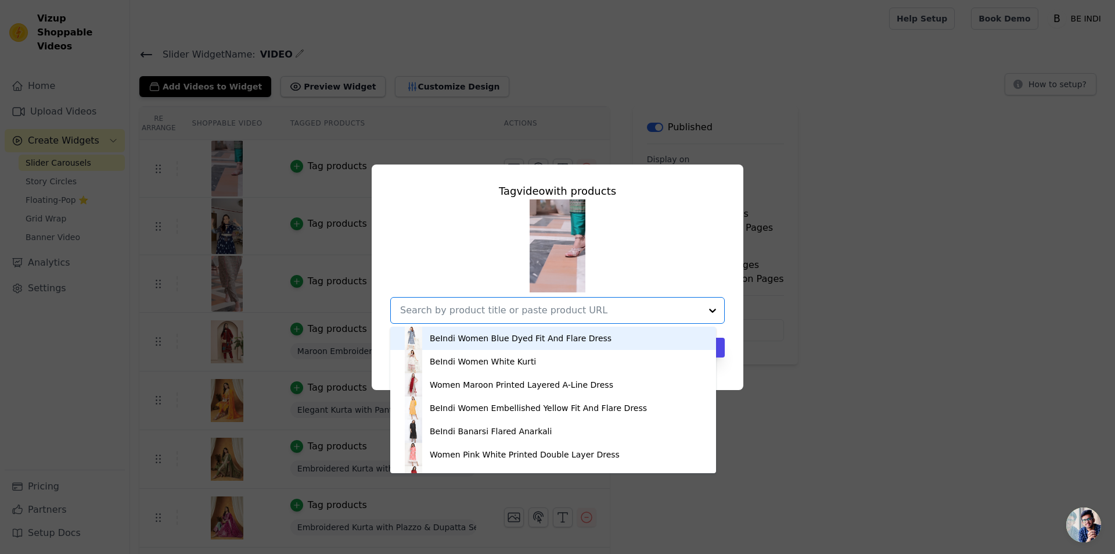
paste input "Be Indi Women Green Chanderi Silk Kurta With Trouser & With Chandrei Slik Dupat…"
type input "Be Indi Women Green Chanderi Silk Kurta With Trouser & With Chandrei Slik Dupat…"
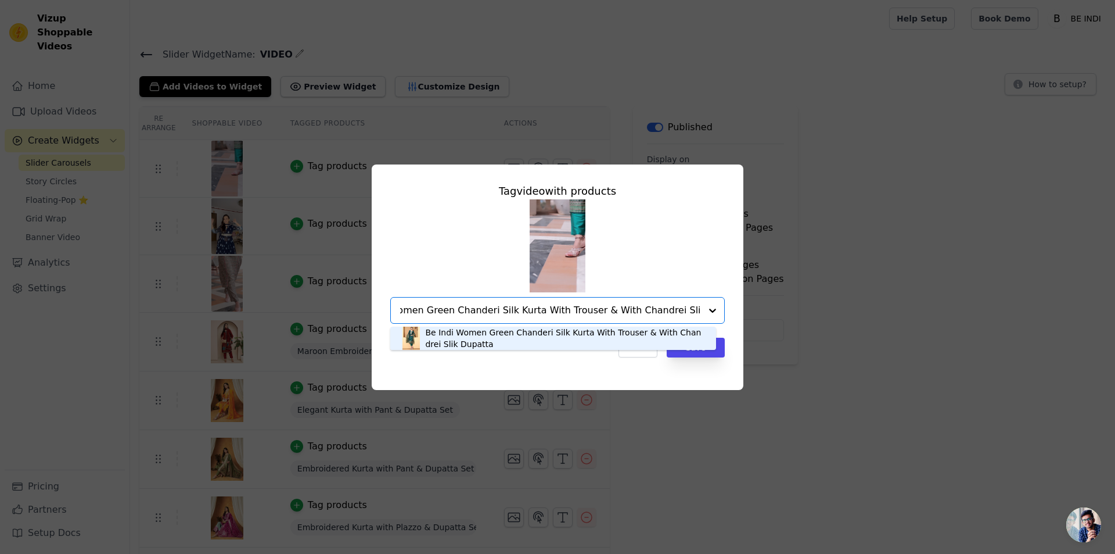
click at [559, 334] on div "Be Indi Women Green Chanderi Silk Kurta With Trouser & With Chandrei Slik Dupat…" at bounding box center [564, 337] width 279 height 23
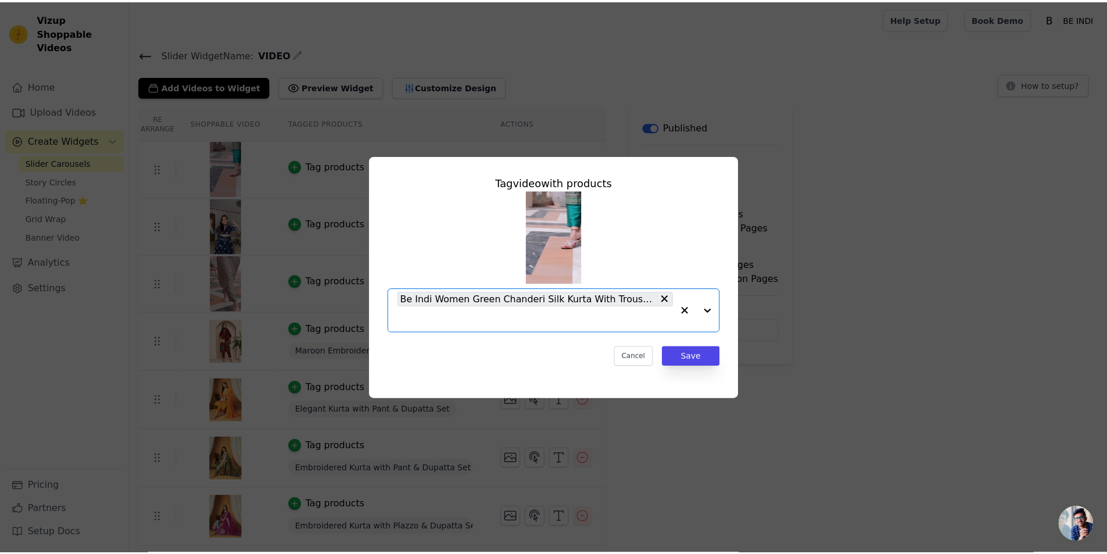
scroll to position [0, 0]
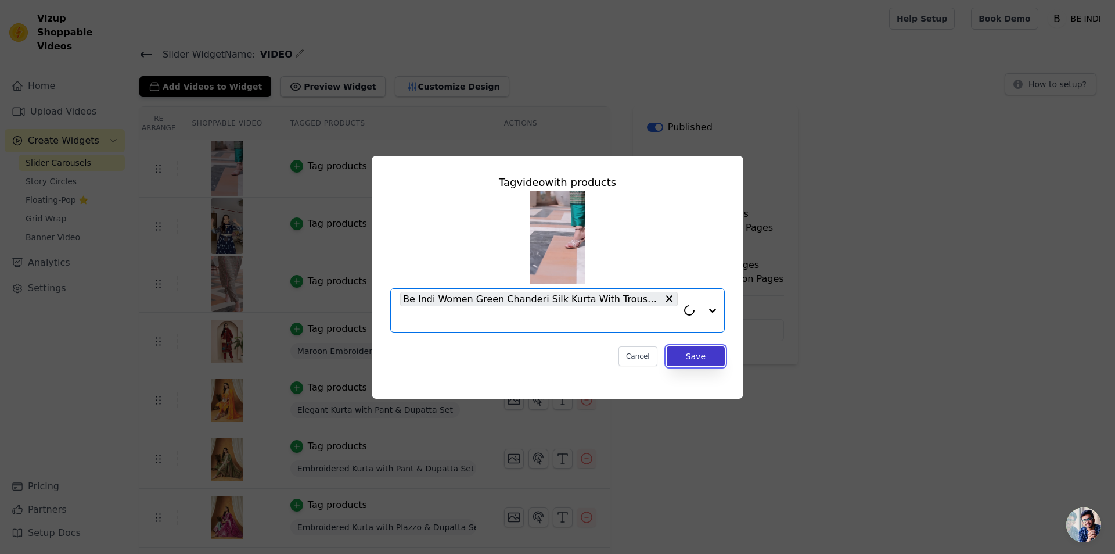
click at [694, 357] on button "Save" at bounding box center [696, 356] width 58 height 20
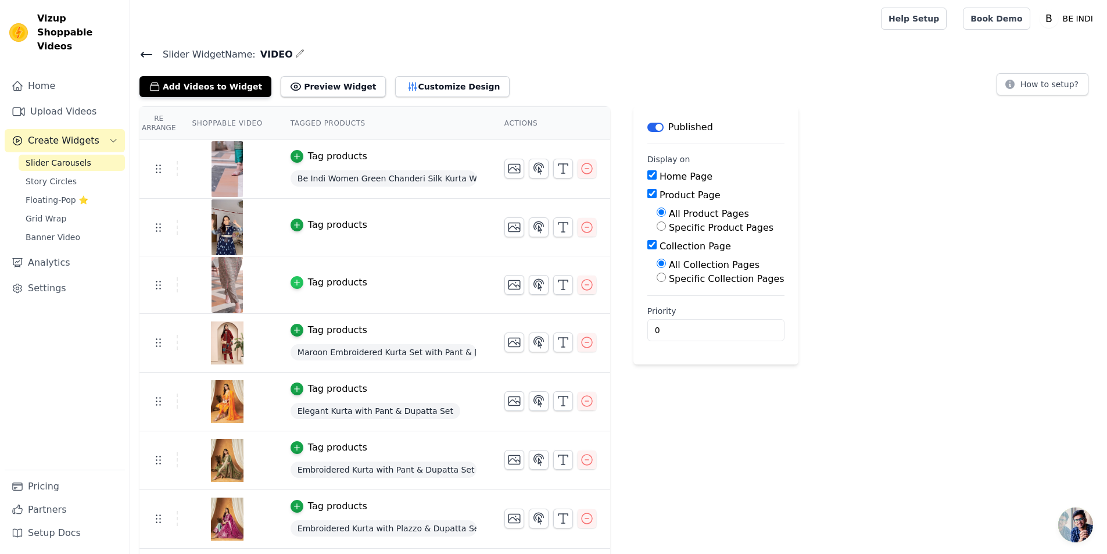
click at [293, 278] on icon "button" at bounding box center [297, 282] width 8 height 8
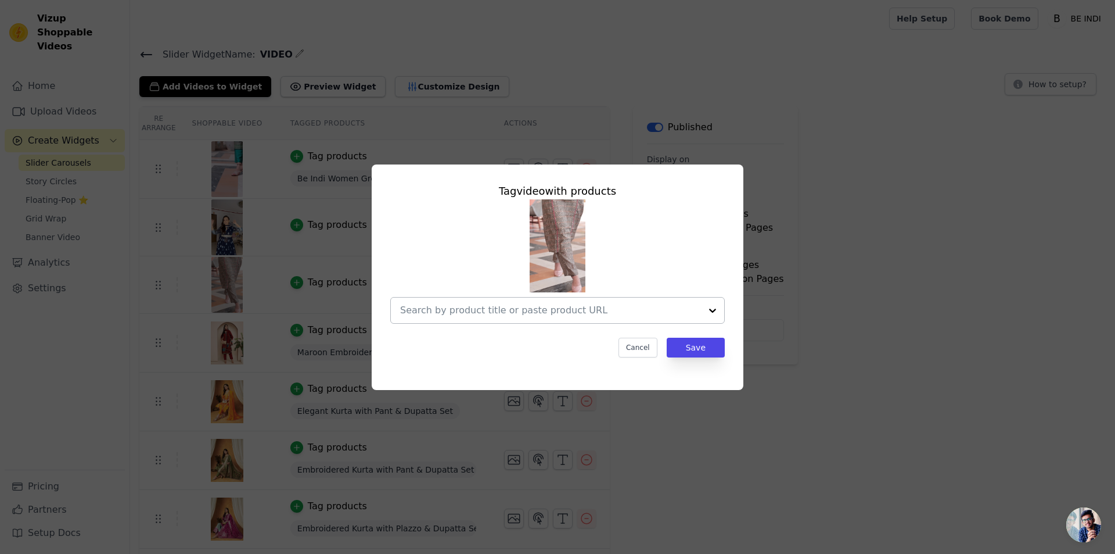
click at [502, 307] on input "text" at bounding box center [550, 310] width 301 height 14
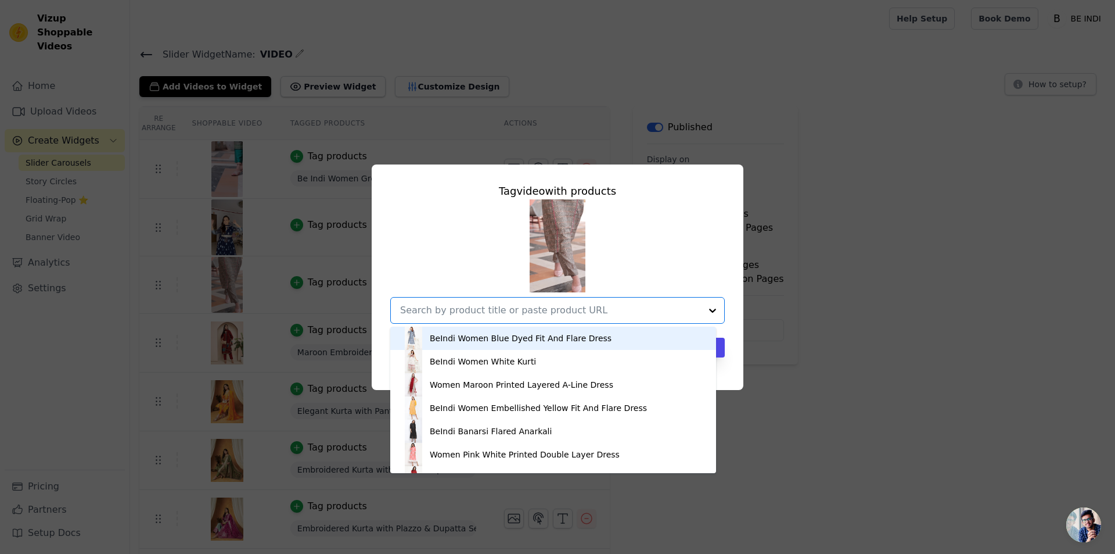
paste input "Be Indi Women Grey Embroidered A-Line Kurta With Trouser"
type input "Be Indi Women Grey Embroidered A-Line Kurta With Trouser"
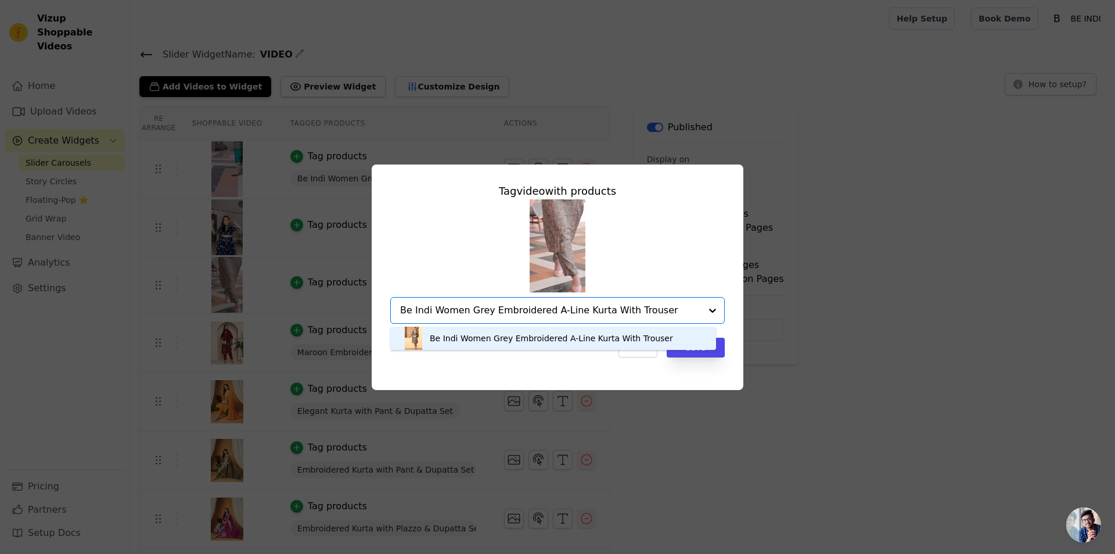
click at [684, 339] on div "Be Indi Women Grey Embroidered A-Line Kurta With Trouser" at bounding box center [553, 337] width 303 height 23
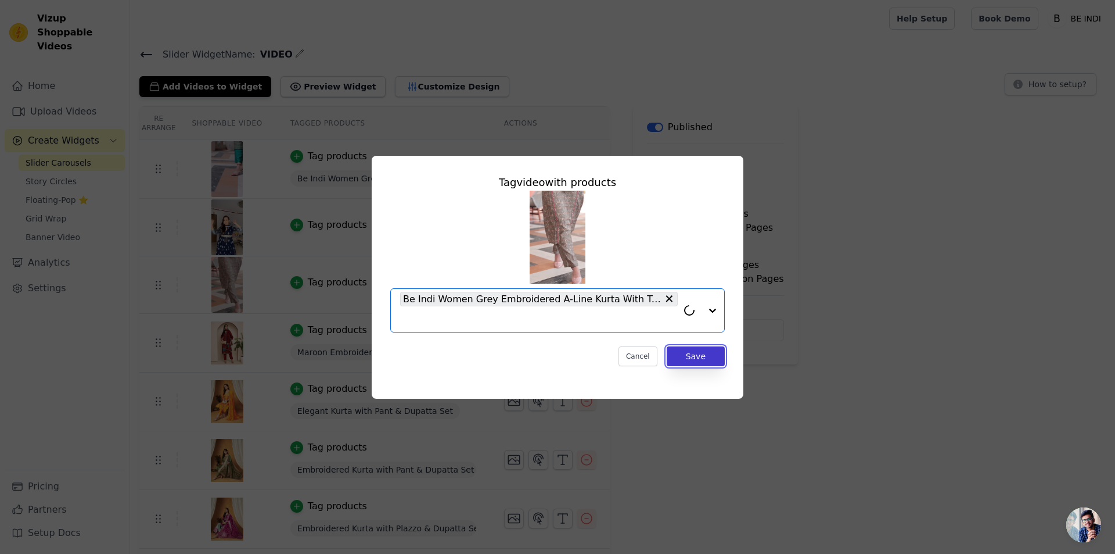
click at [699, 353] on button "Save" at bounding box center [696, 356] width 58 height 20
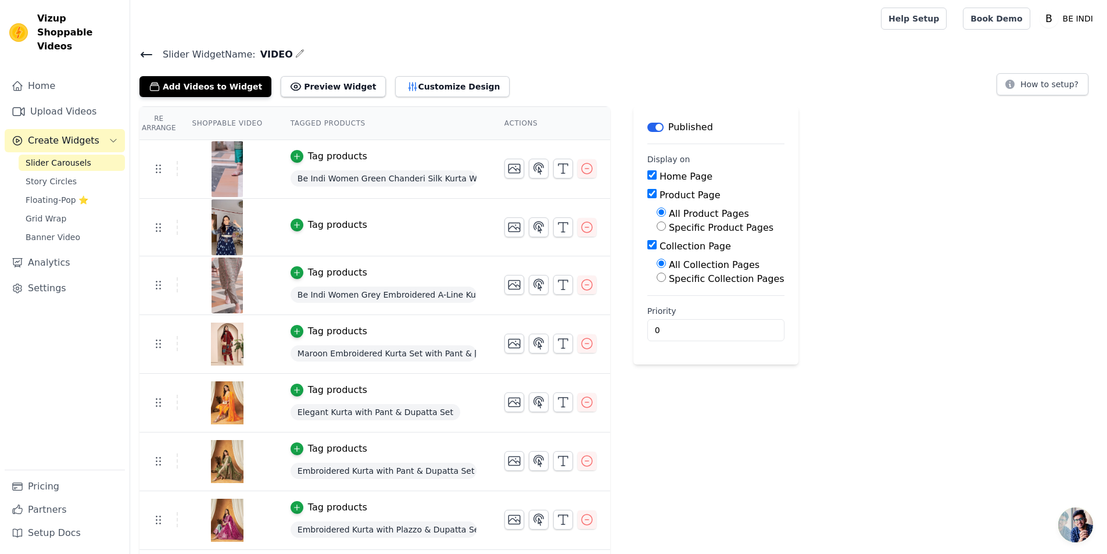
click at [217, 231] on img at bounding box center [227, 227] width 33 height 56
click at [511, 169] on icon "button" at bounding box center [514, 168] width 14 height 14
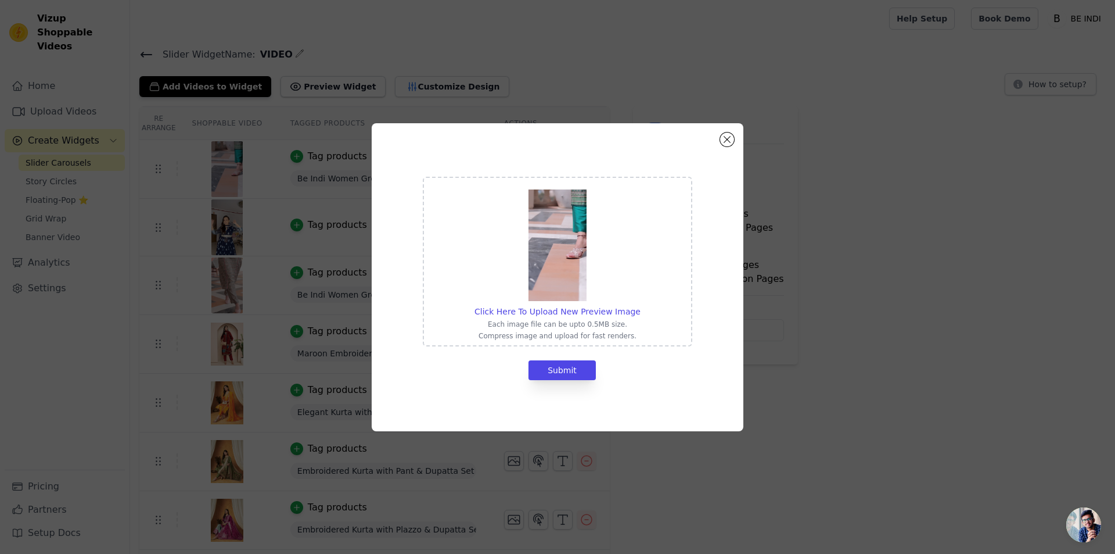
click at [627, 295] on div at bounding box center [558, 244] width 166 height 114
click at [640, 305] on input "Click Here To Upload New Preview Image Each image file can be upto 0.5MB size. …" at bounding box center [640, 305] width 1 height 1
click at [729, 137] on button "Close modal" at bounding box center [727, 139] width 14 height 14
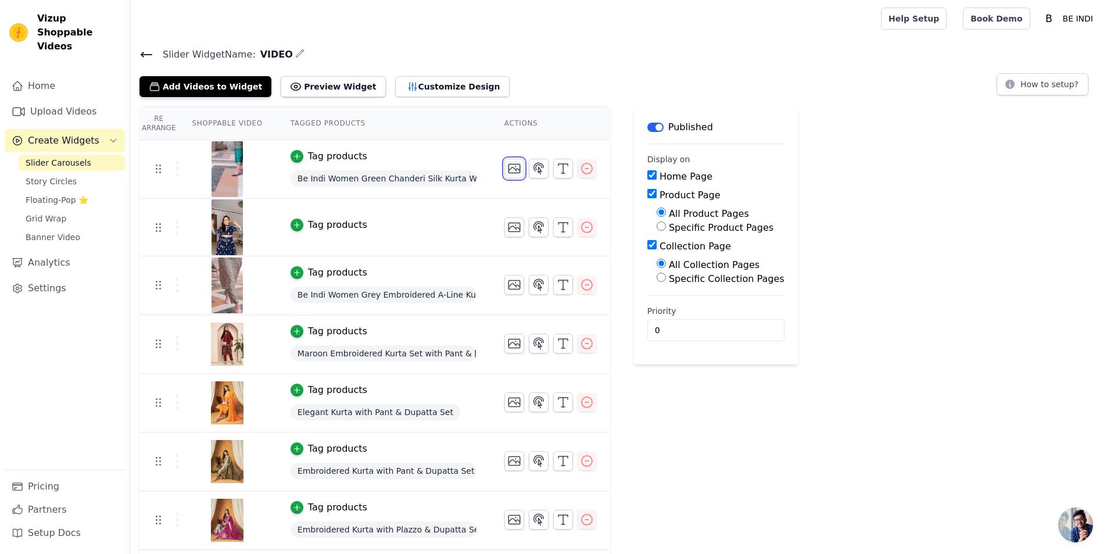
click at [508, 171] on icon "button" at bounding box center [514, 168] width 14 height 14
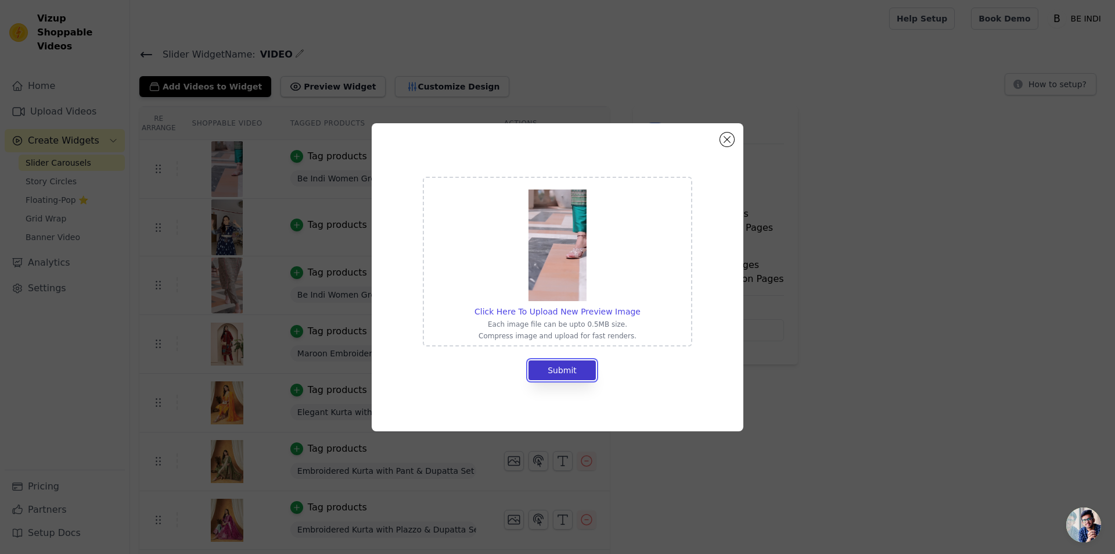
click at [568, 367] on button "Submit" at bounding box center [562, 370] width 67 height 20
click at [592, 310] on span "Click Here To Upload New Preview Image" at bounding box center [558, 311] width 166 height 9
click at [640, 306] on input "Click Here To Upload New Preview Image Each image file can be upto 0.5MB size. …" at bounding box center [640, 305] width 1 height 1
type input "C:\fakepath\WhatsApp Image 2025-09-06 at 11.57.56 AM.jpeg"
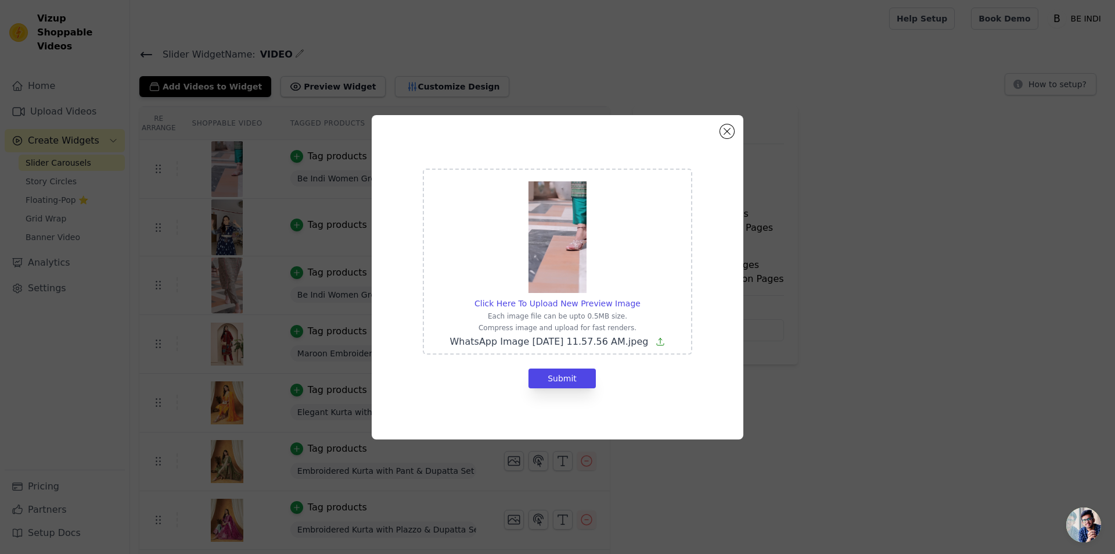
click at [576, 389] on div "Click Here To Upload New Preview Image Each image file can be upto 0.5MB size. …" at bounding box center [557, 277] width 293 height 245
click at [560, 380] on button "Submit" at bounding box center [562, 378] width 67 height 20
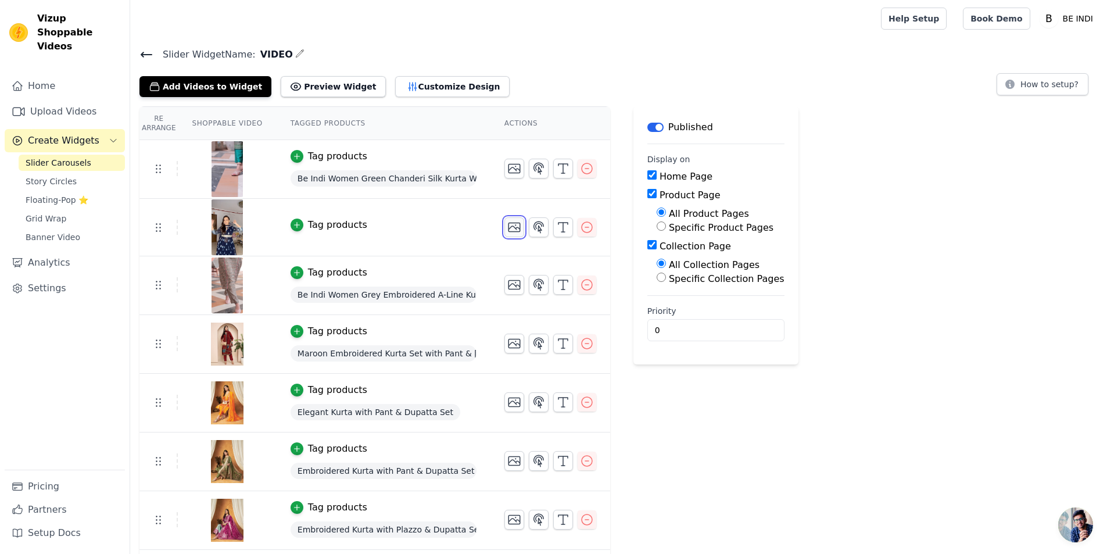
click at [508, 226] on icon "button" at bounding box center [514, 227] width 14 height 14
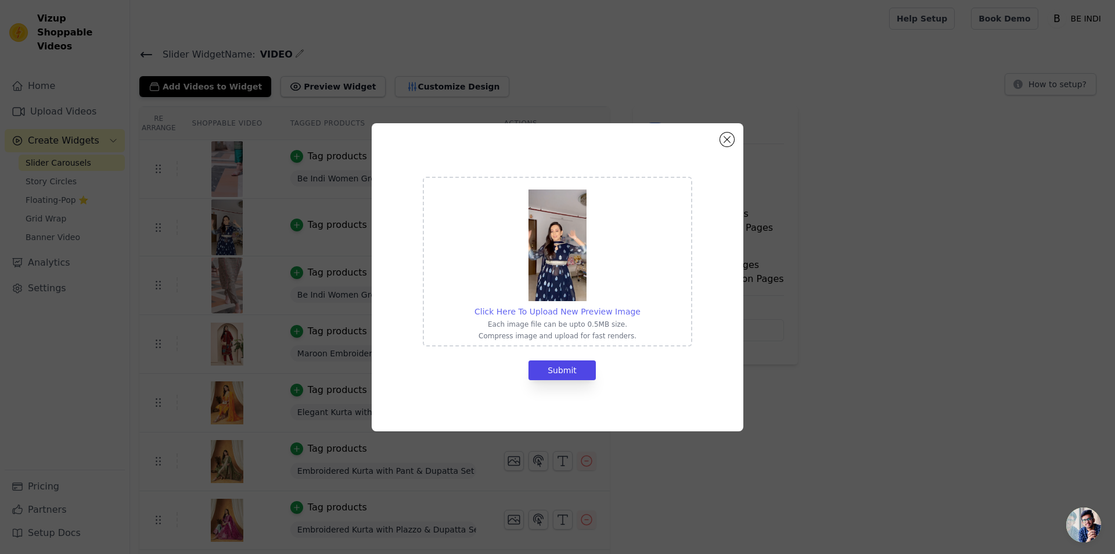
click at [536, 308] on span "Click Here To Upload New Preview Image" at bounding box center [558, 311] width 166 height 9
click at [640, 306] on input "Click Here To Upload New Preview Image Each image file can be upto 0.5MB size. …" at bounding box center [640, 305] width 1 height 1
type input "C:\fakepath\WhatsApp Image 2025-09-06 at 11.58.49 AM.jpeg"
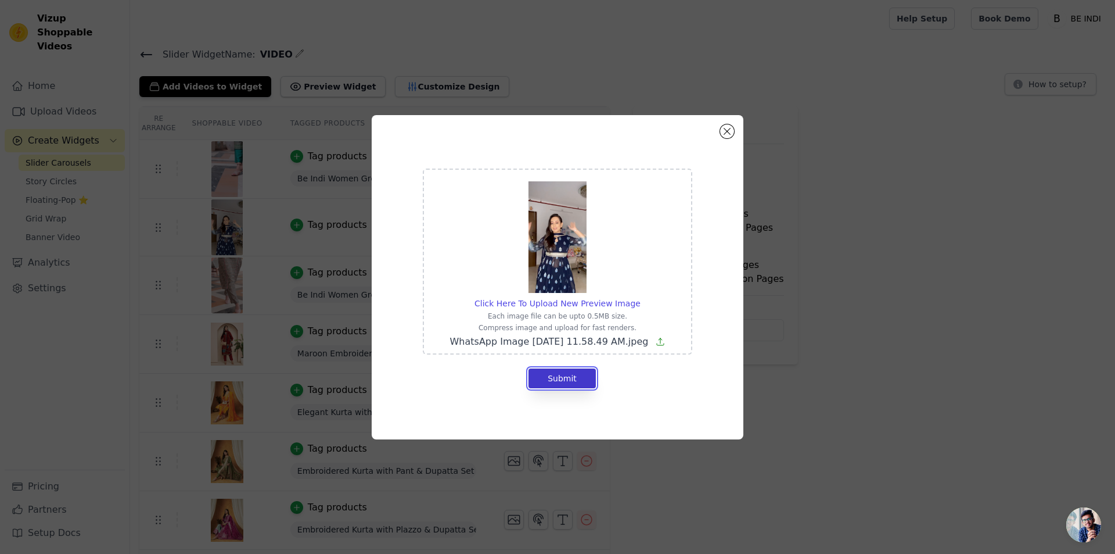
click at [573, 381] on button "Submit" at bounding box center [562, 378] width 67 height 20
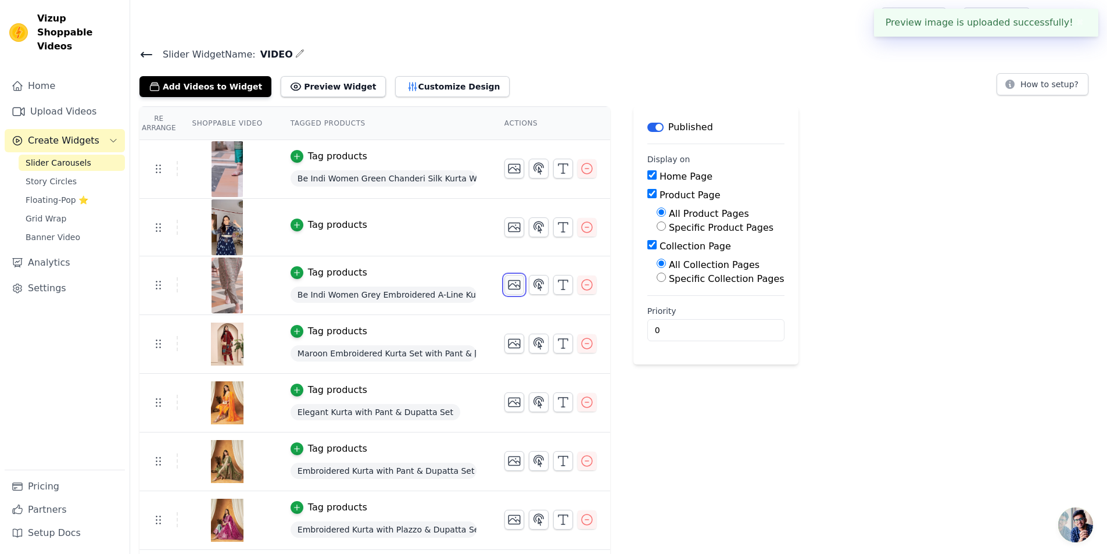
click at [507, 283] on icon "button" at bounding box center [514, 285] width 14 height 14
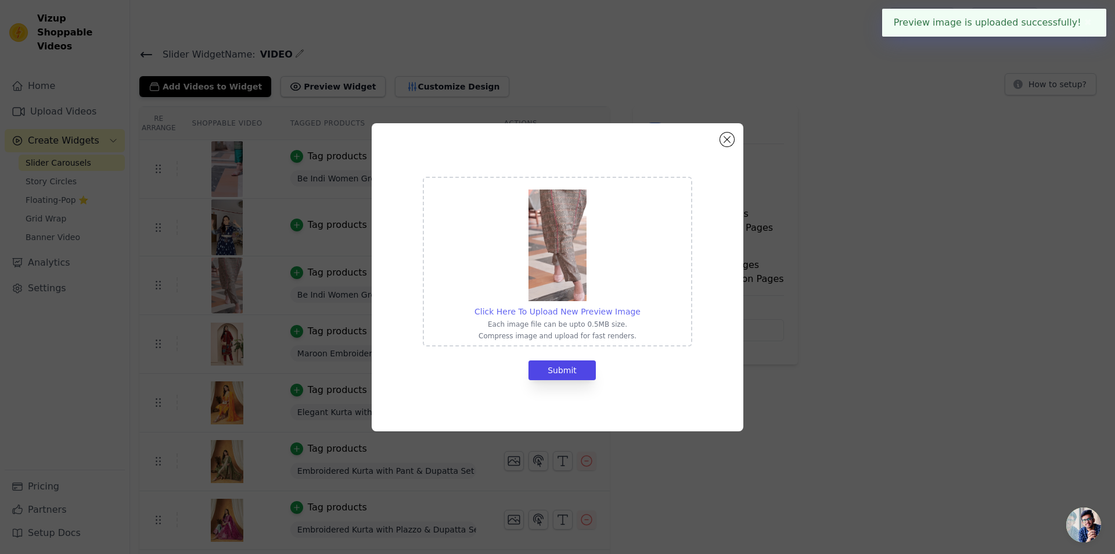
click at [573, 310] on span "Click Here To Upload New Preview Image" at bounding box center [558, 311] width 166 height 9
click at [640, 306] on input "Click Here To Upload New Preview Image Each image file can be upto 0.5MB size. …" at bounding box center [640, 305] width 1 height 1
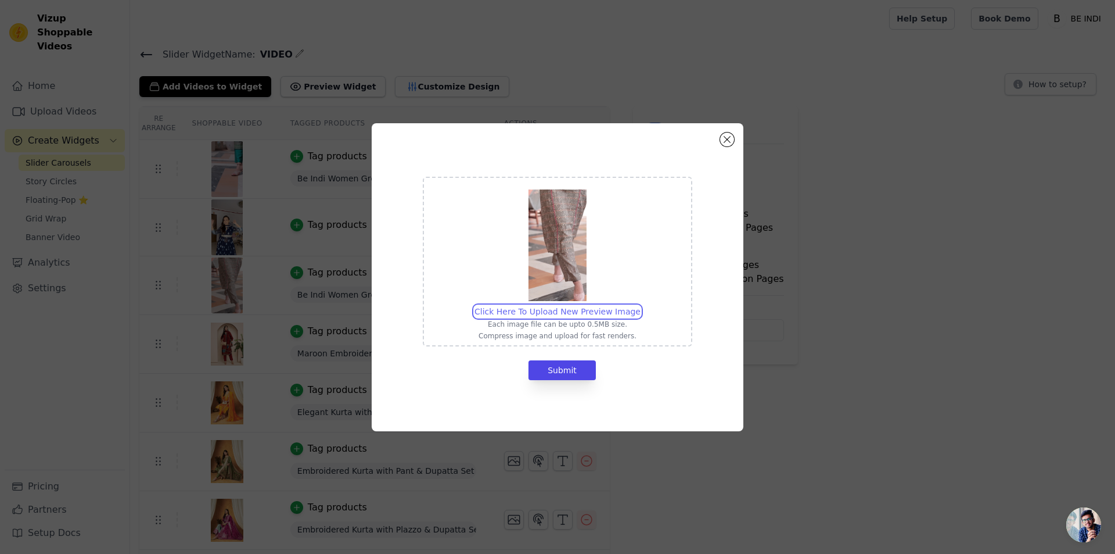
type input "C:\fakepath\WhatsApp Image 2025-09-06 at 11.57.56 AM (1).jpeg"
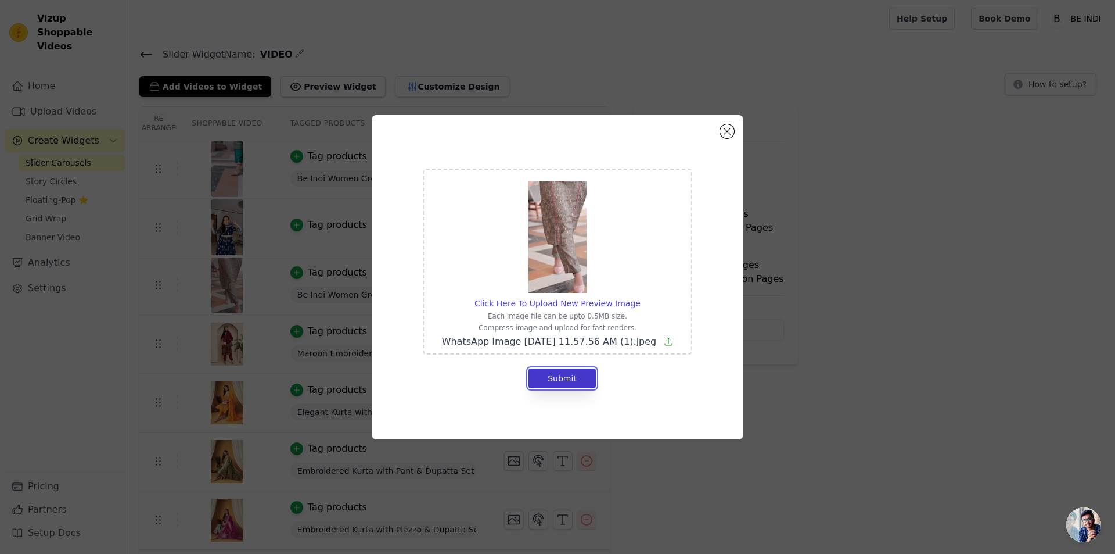
click at [566, 379] on button "Submit" at bounding box center [562, 378] width 67 height 20
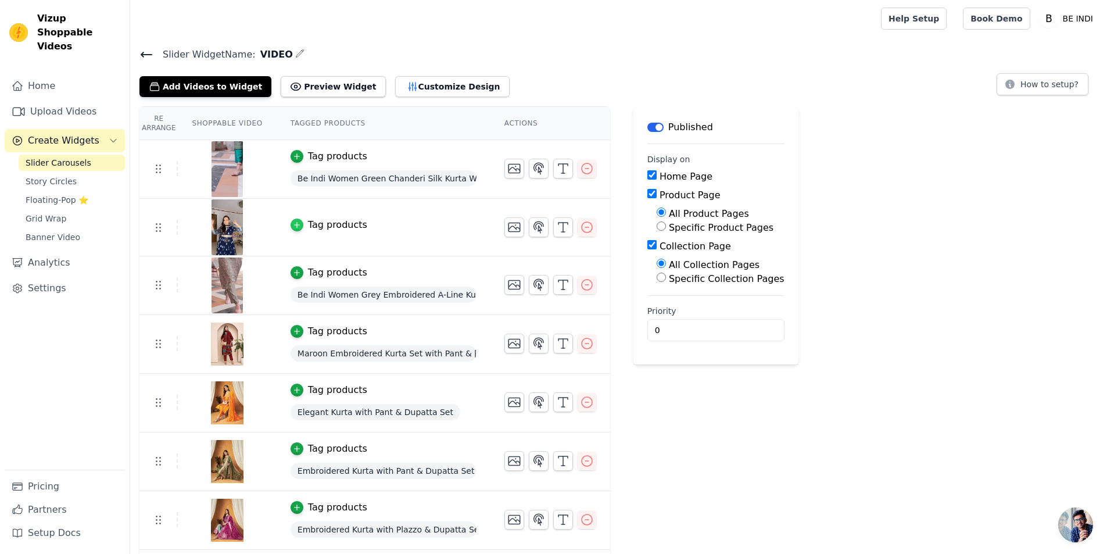
click at [293, 219] on div "button" at bounding box center [296, 224] width 13 height 13
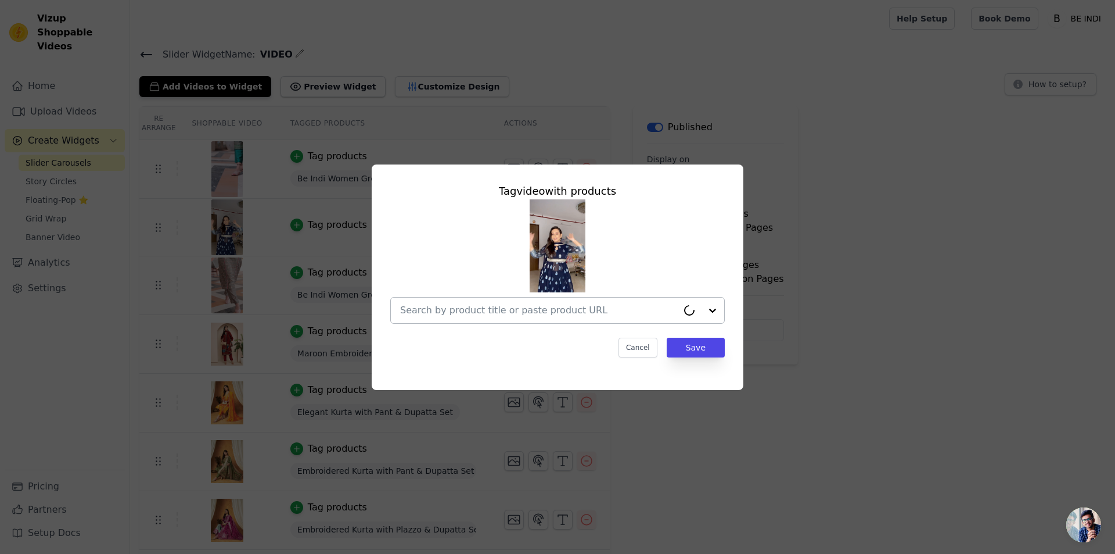
click at [473, 307] on input "text" at bounding box center [539, 310] width 278 height 14
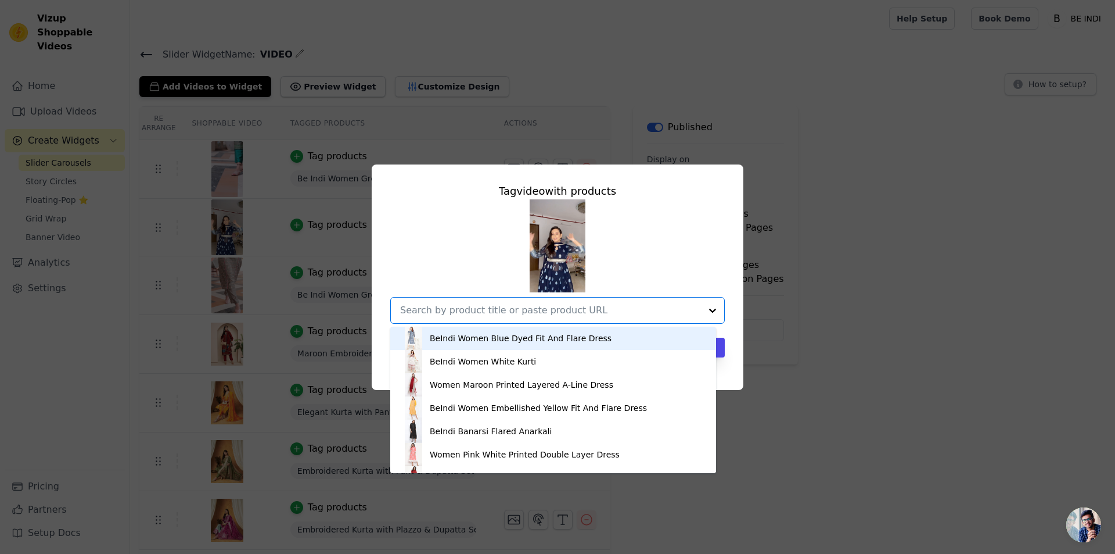
paste input "Nayra Cut Kurta Set with Foil Print"
type input "Nayra Cut Kurta Set with Foil Print"
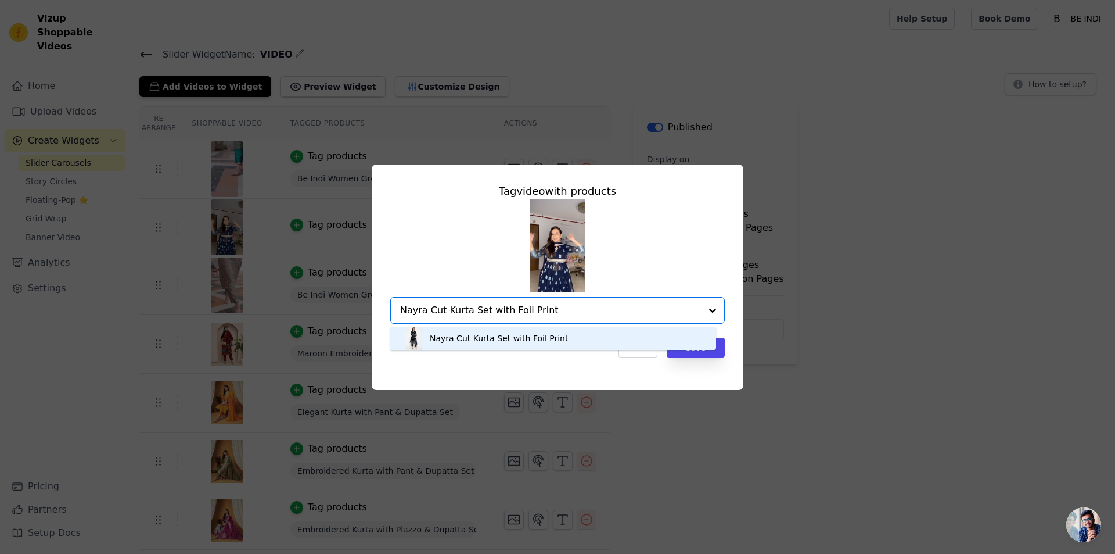
click at [489, 342] on div "Nayra Cut Kurta Set with Foil Print" at bounding box center [499, 338] width 139 height 12
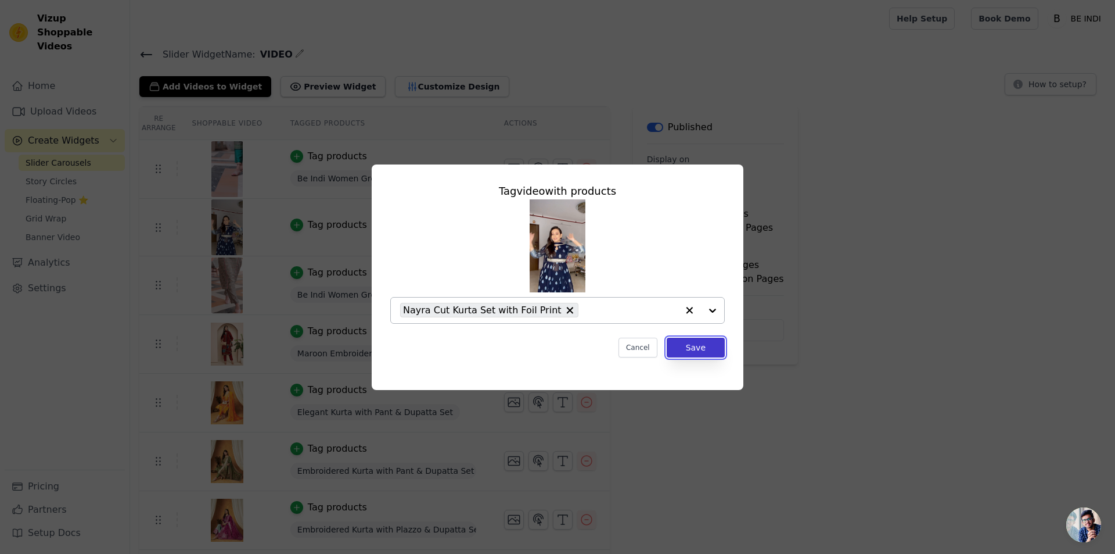
click at [713, 348] on button "Save" at bounding box center [696, 348] width 58 height 20
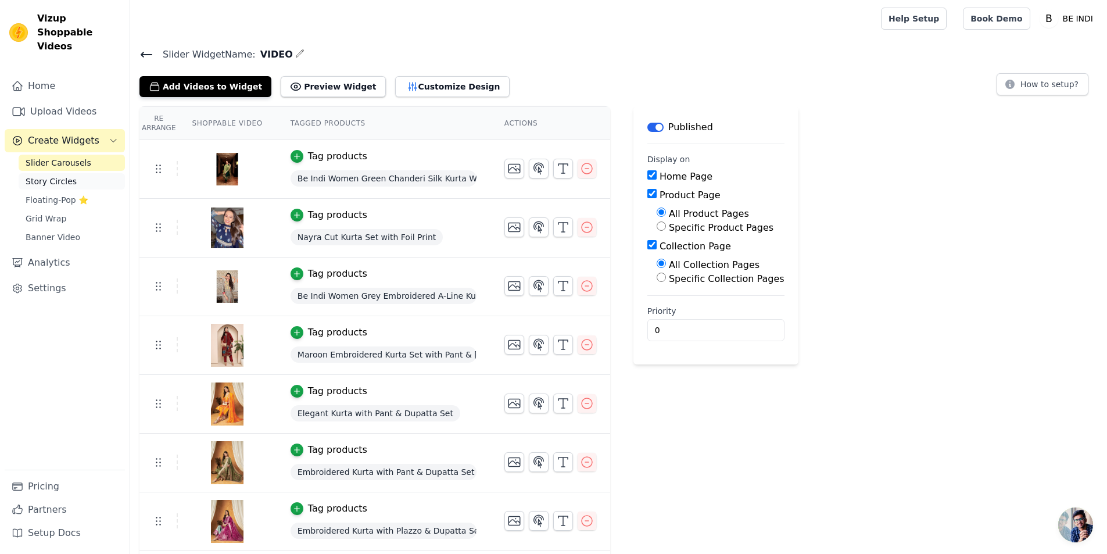
click at [56, 175] on span "Story Circles" at bounding box center [51, 181] width 51 height 12
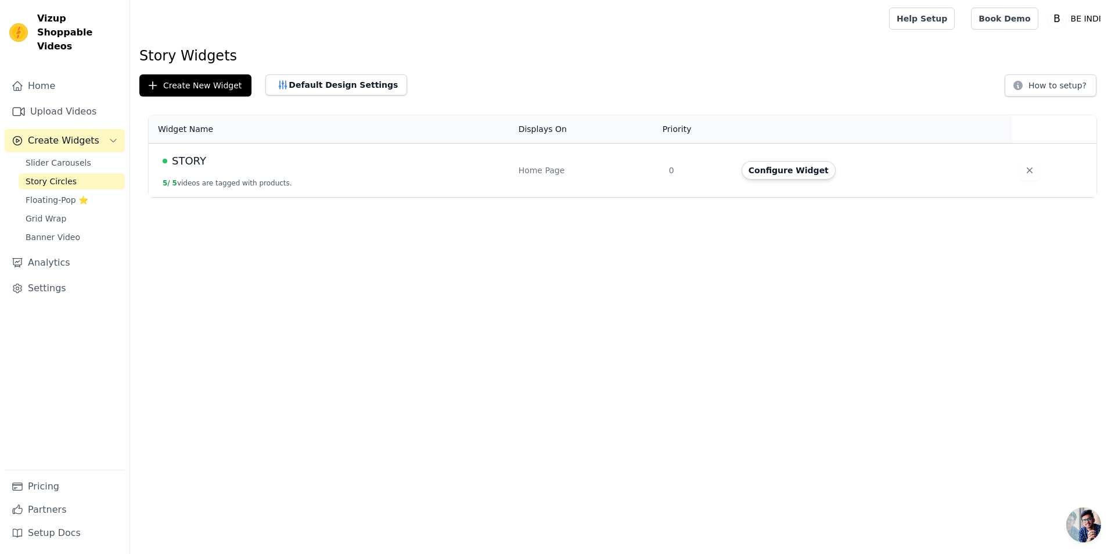
click at [206, 171] on td "STORY 5 / 5 videos are tagged with products." at bounding box center [330, 170] width 363 height 54
click at [786, 178] on button "Configure Widget" at bounding box center [789, 170] width 94 height 19
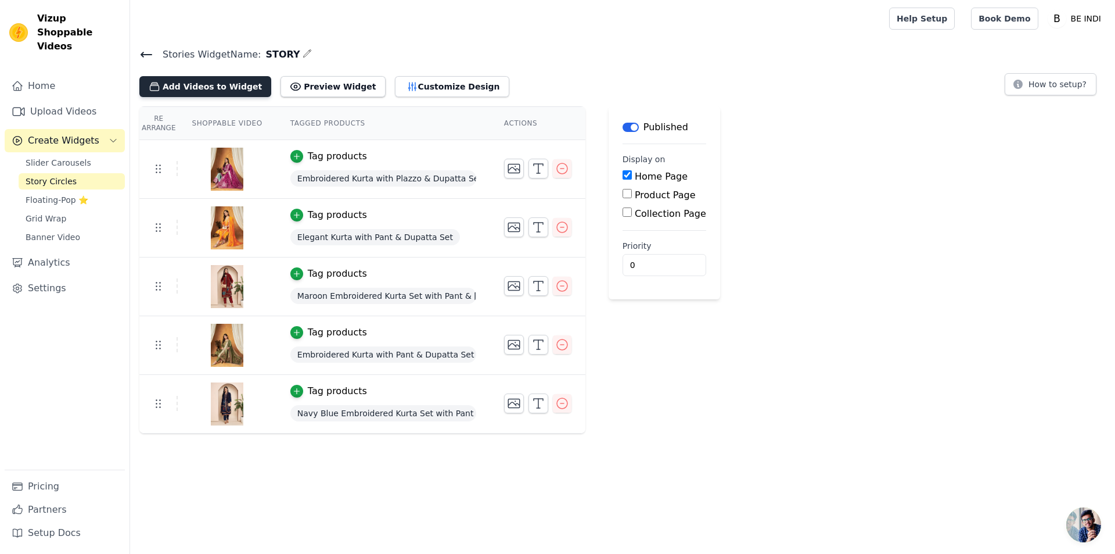
click at [189, 76] on button "Add Videos to Widget" at bounding box center [205, 86] width 132 height 21
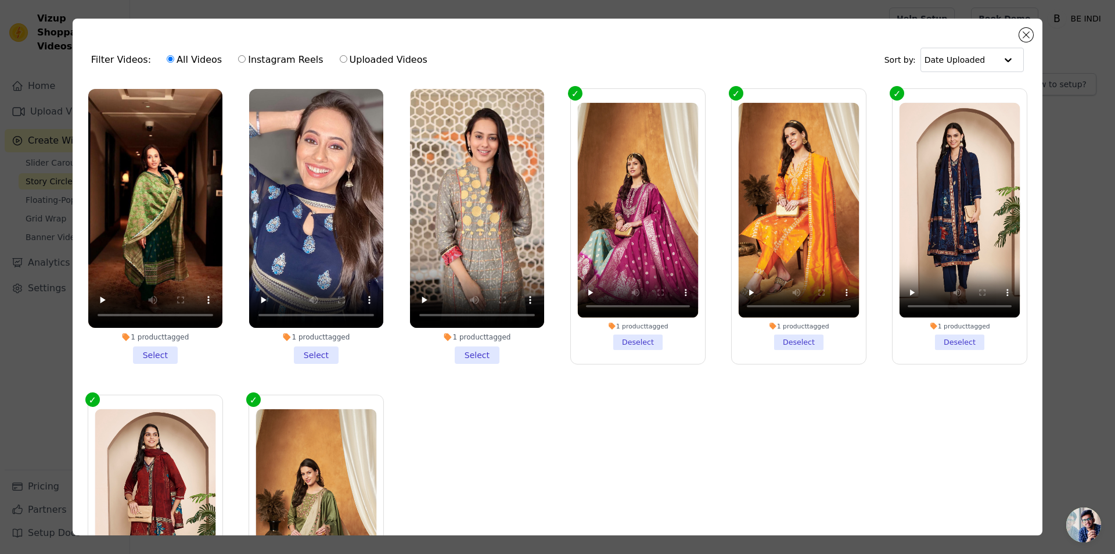
click at [155, 357] on li "1 product tagged Select" at bounding box center [155, 226] width 134 height 275
click at [0, 0] on input "1 product tagged Select" at bounding box center [0, 0] width 0 height 0
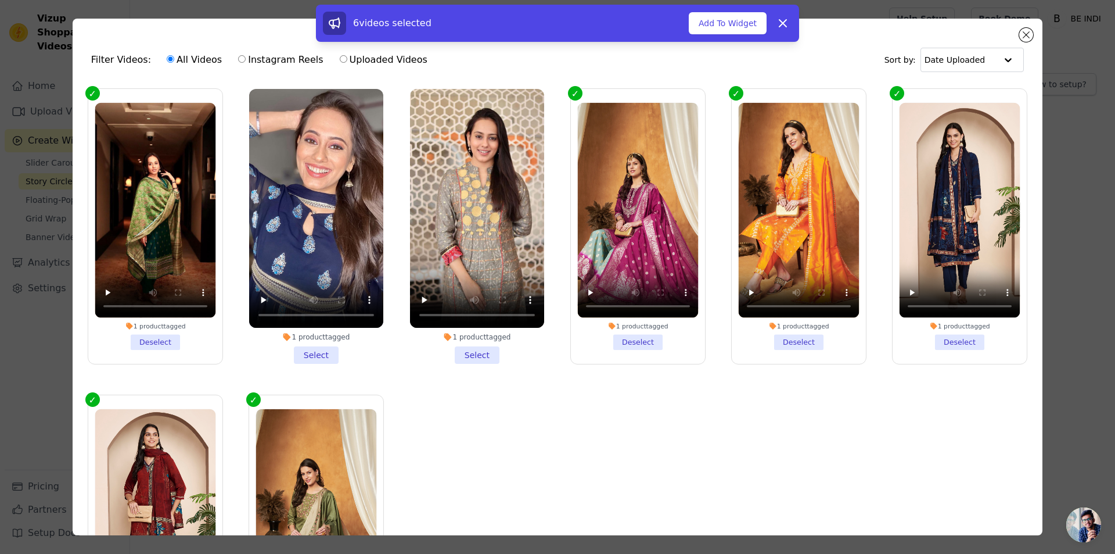
click at [297, 349] on li "1 product tagged Select" at bounding box center [316, 226] width 134 height 275
click at [0, 0] on input "1 product tagged Select" at bounding box center [0, 0] width 0 height 0
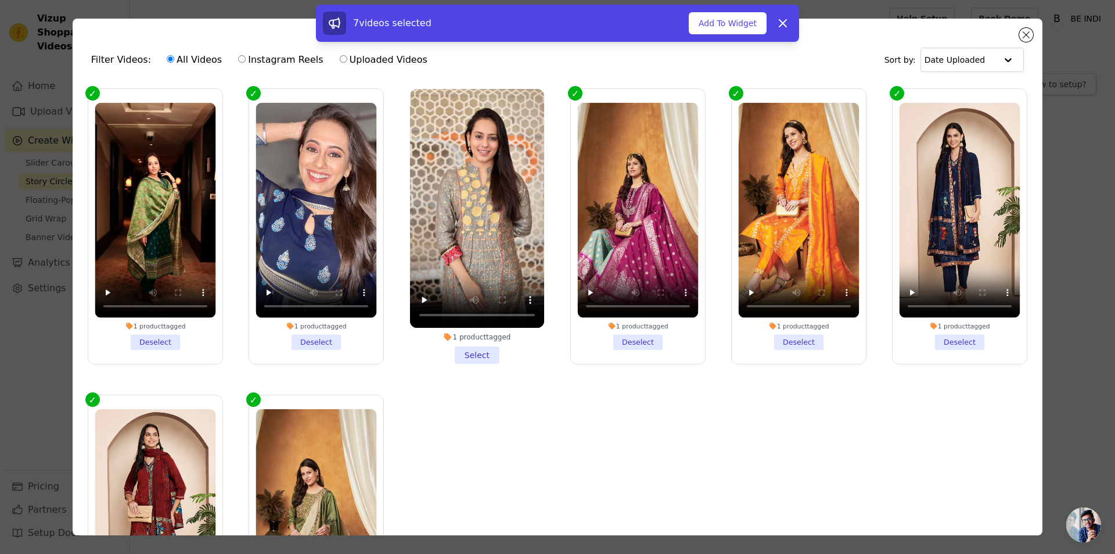
click at [483, 353] on li "1 product tagged Select" at bounding box center [477, 226] width 134 height 275
click at [0, 0] on input "1 product tagged Select" at bounding box center [0, 0] width 0 height 0
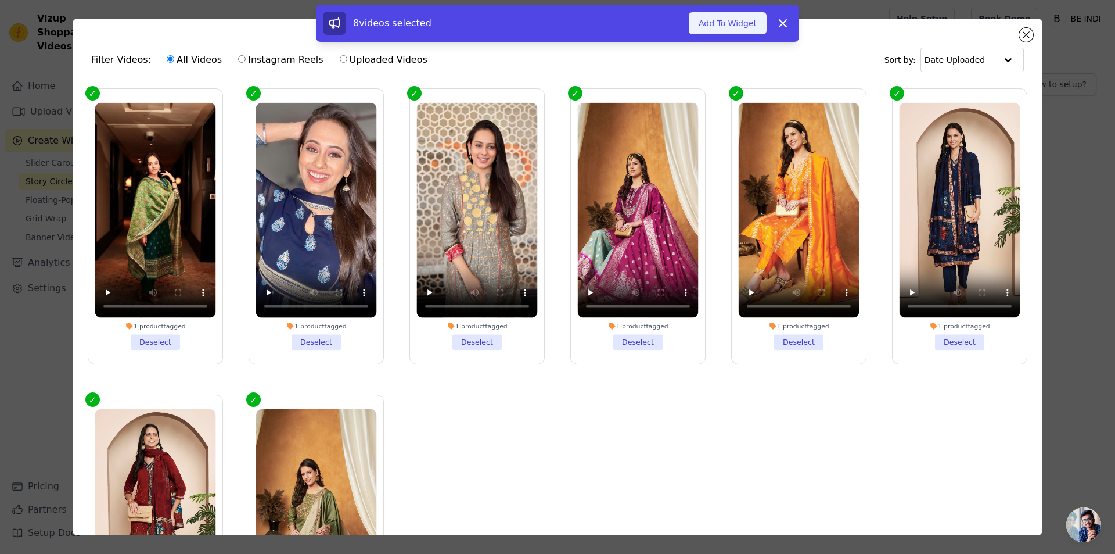
click at [724, 24] on button "Add To Widget" at bounding box center [728, 23] width 78 height 22
